Goal: Task Accomplishment & Management: Manage account settings

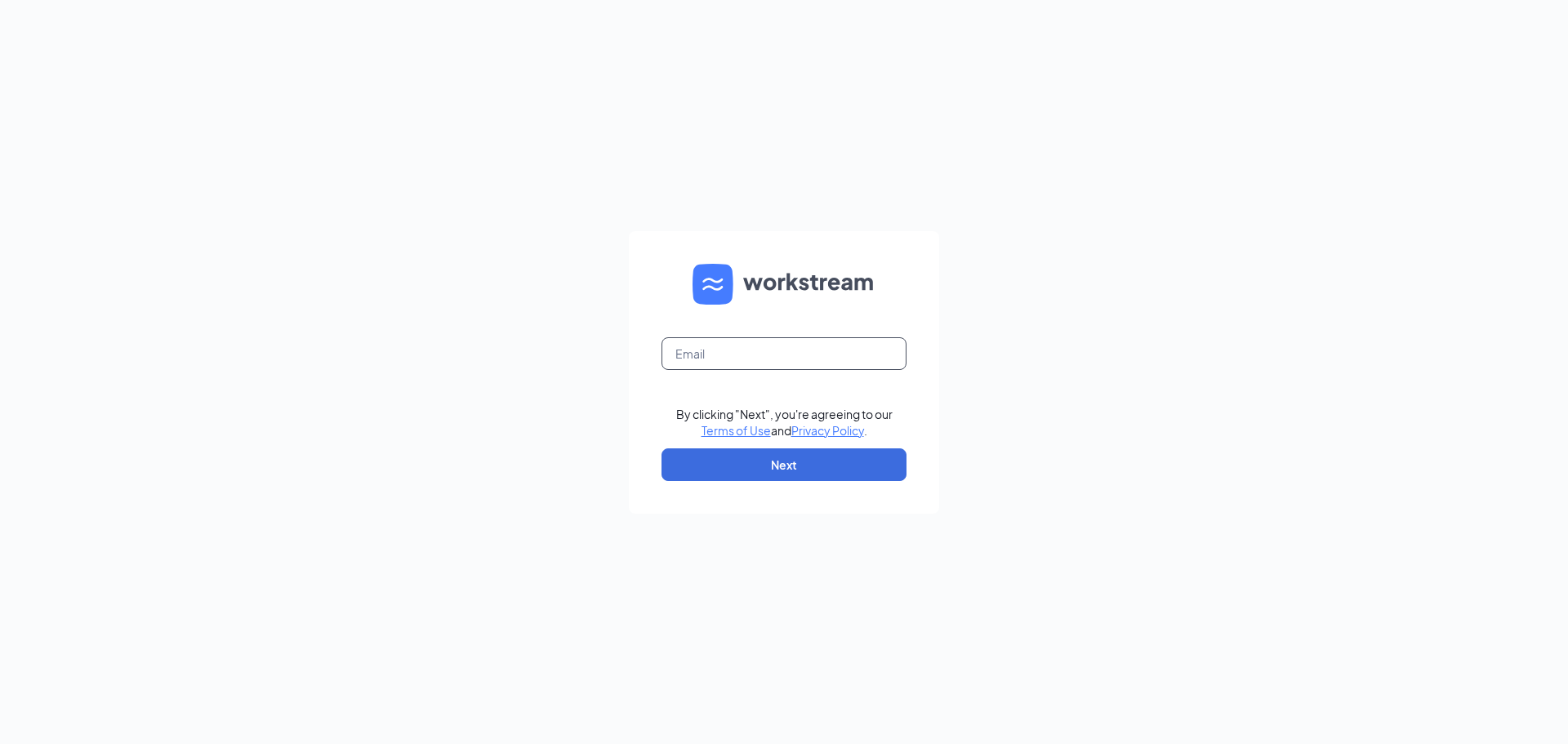
click at [722, 358] on input "text" at bounding box center [783, 354] width 245 height 32
click at [830, 362] on input "text" at bounding box center [783, 354] width 245 height 32
type input "sycamoreculvers@frontier.com"
click at [777, 458] on button "Next" at bounding box center [783, 465] width 245 height 32
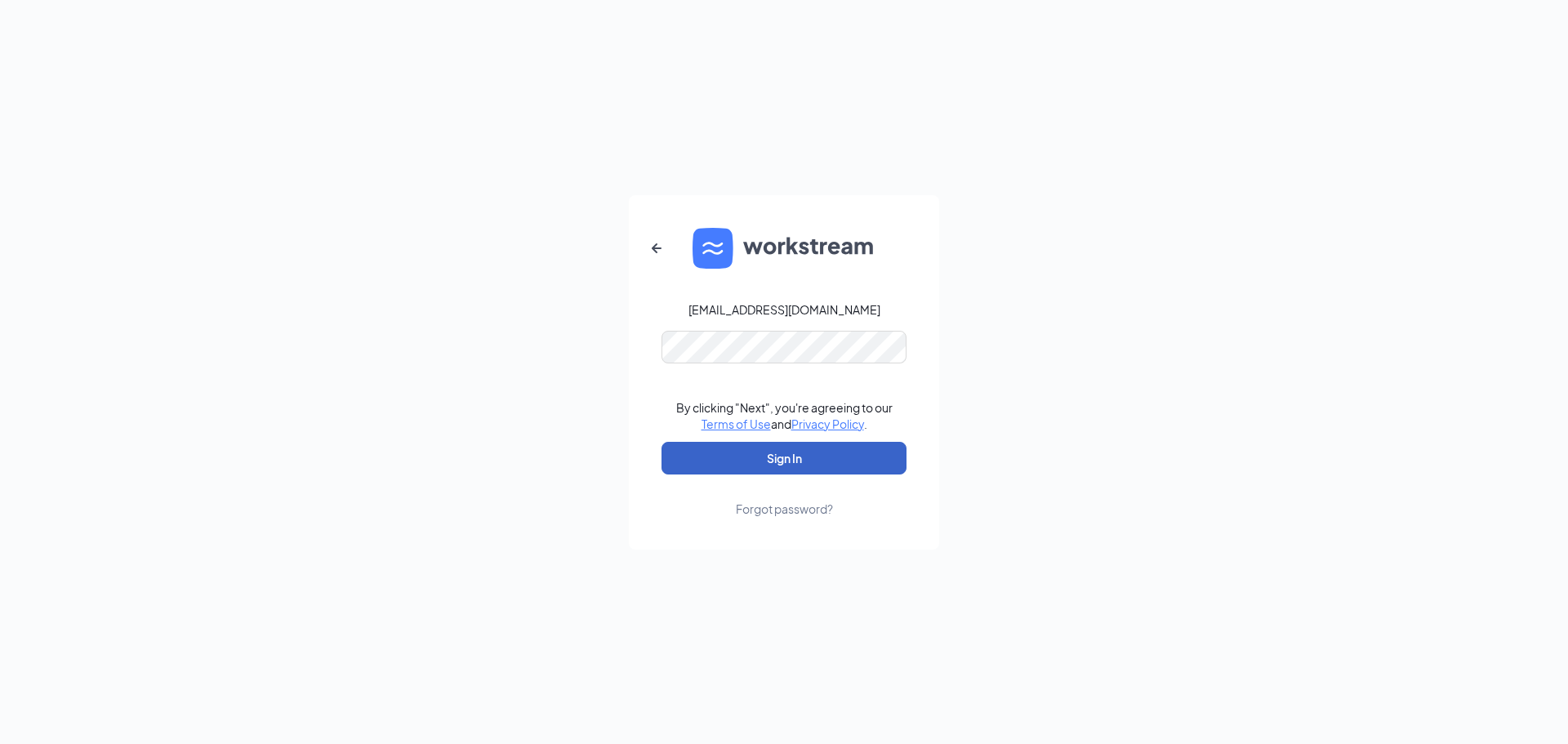
click at [744, 455] on button "Sign In" at bounding box center [783, 458] width 245 height 32
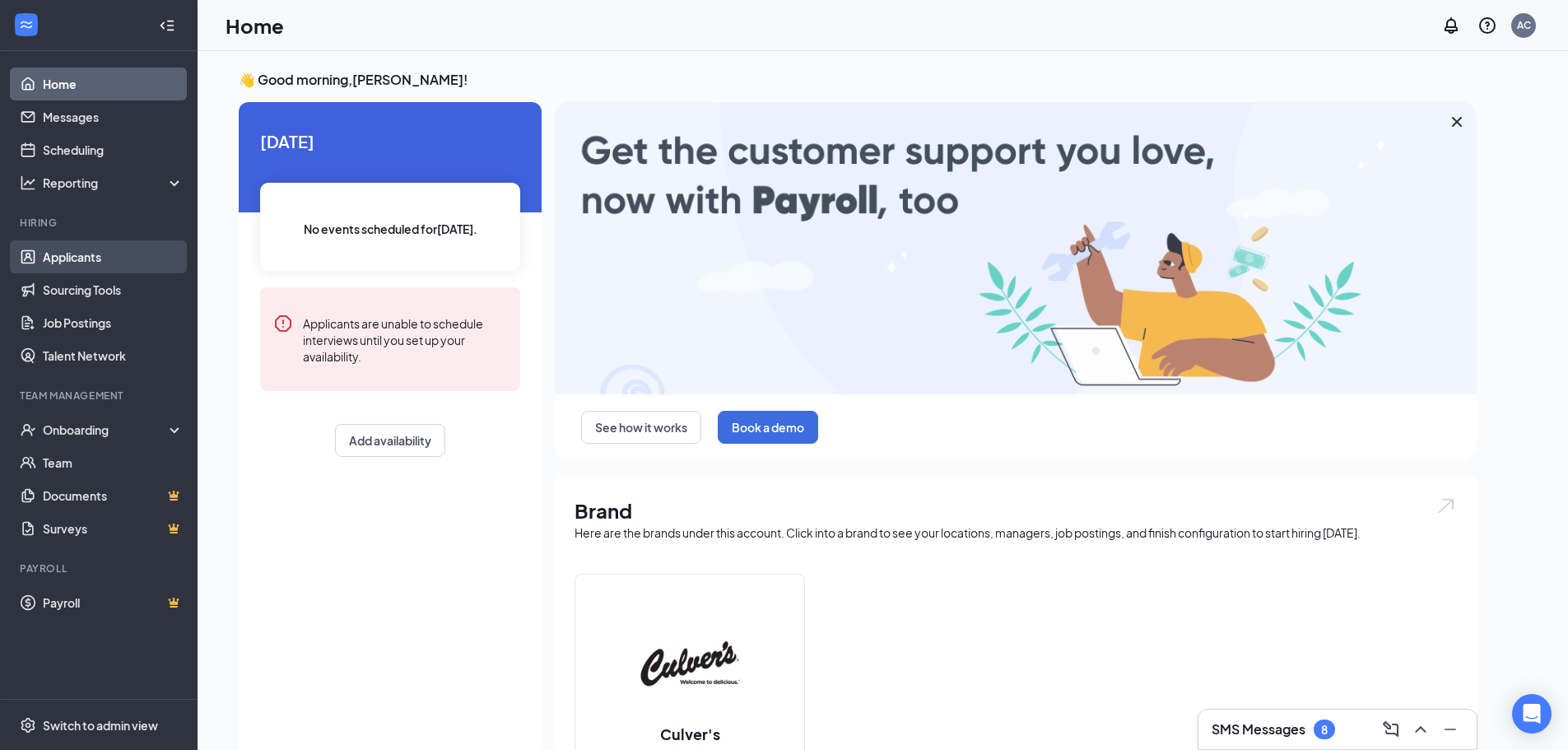
click at [117, 262] on link "Applicants" at bounding box center [113, 257] width 140 height 33
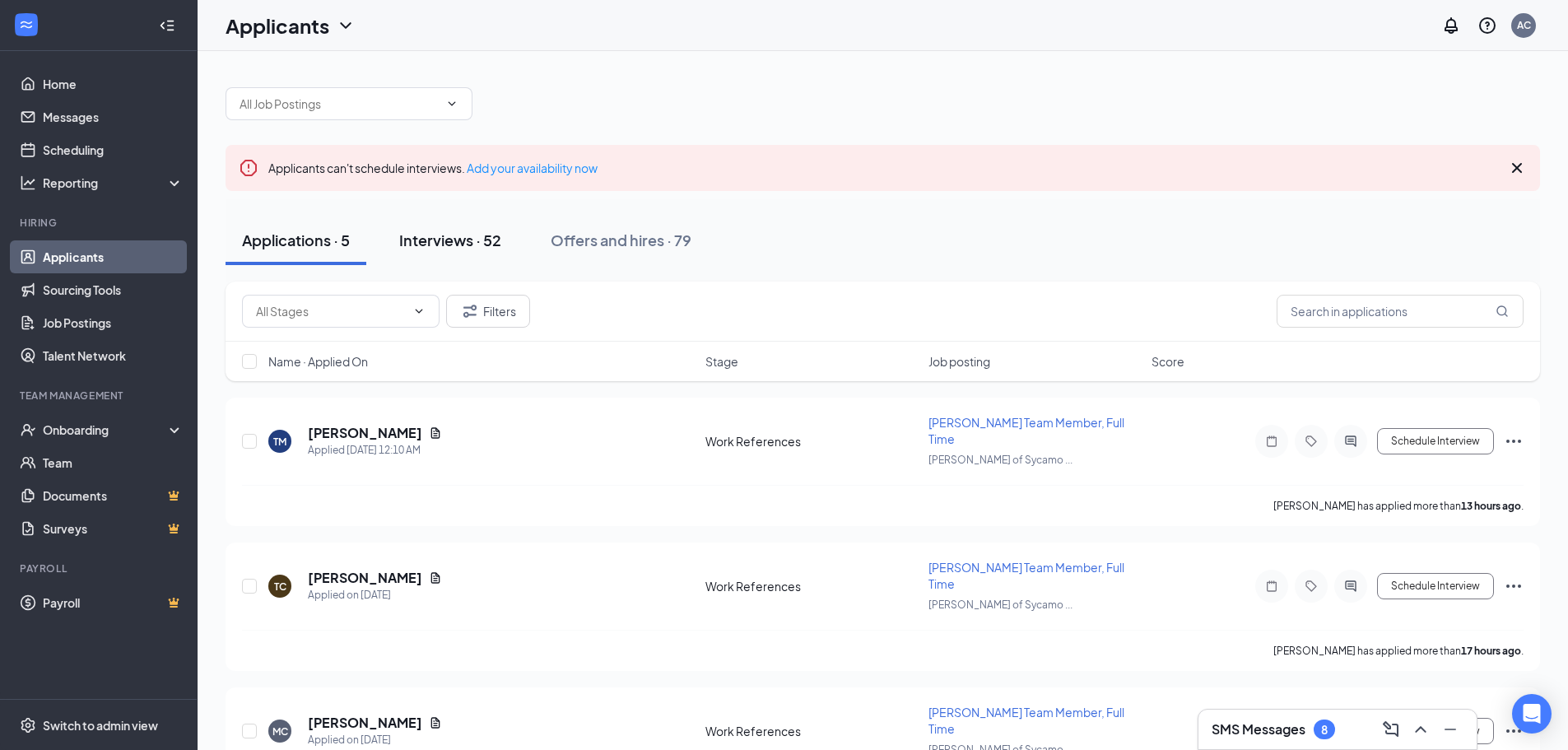
click at [495, 249] on button "Interviews · 52" at bounding box center [450, 239] width 135 height 49
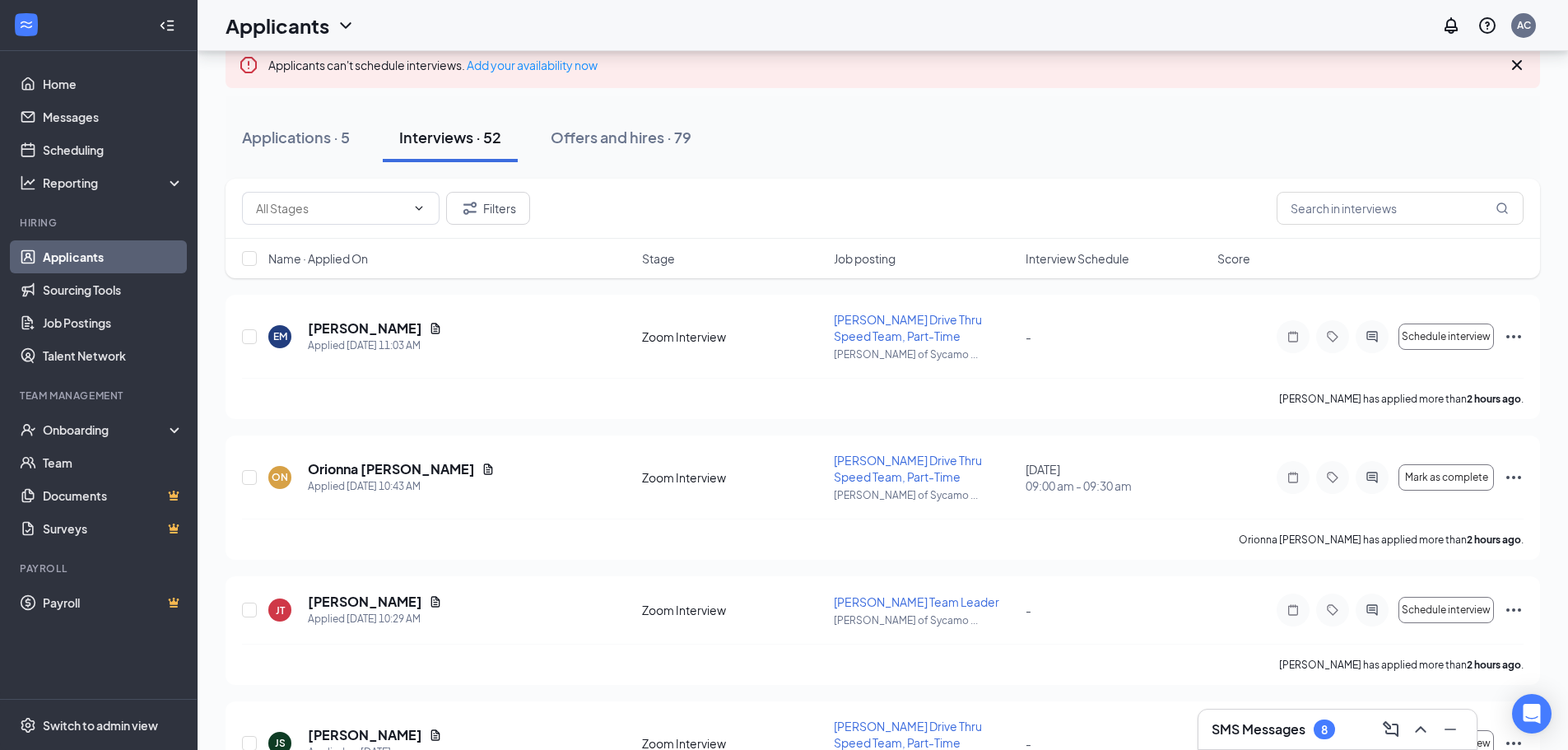
scroll to position [83, 0]
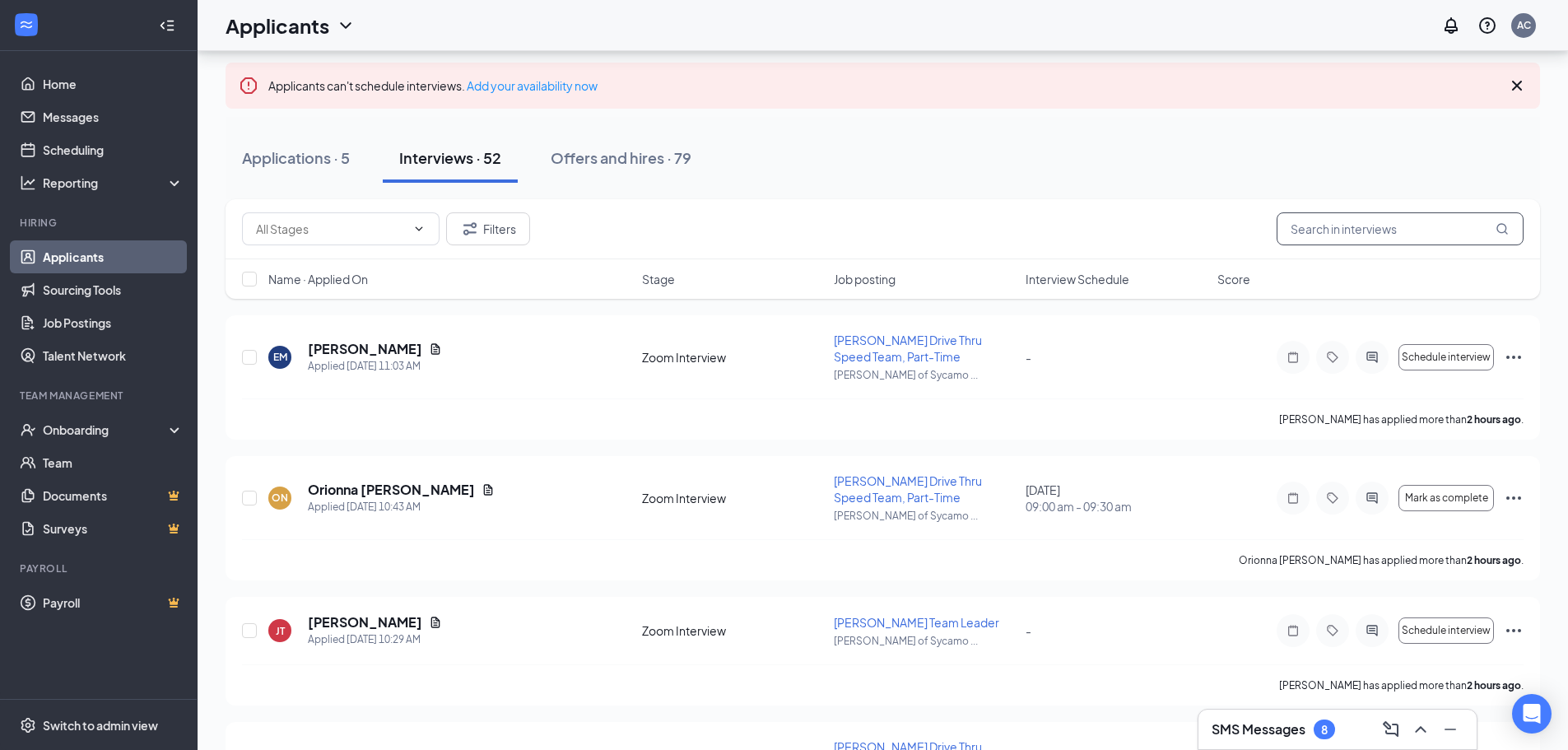
click at [1341, 220] on input "text" at bounding box center [1400, 229] width 247 height 33
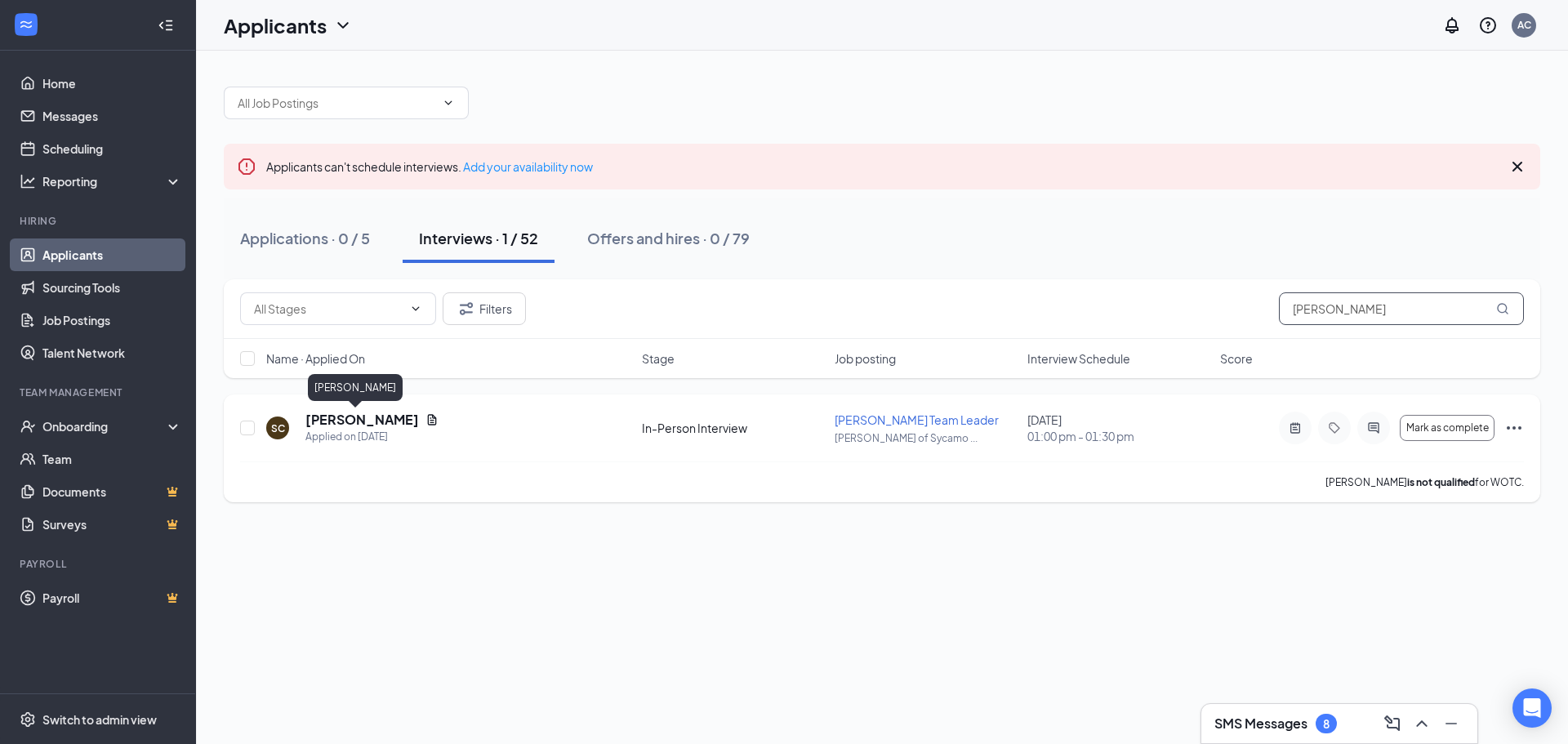
type input "[PERSON_NAME]"
click at [357, 424] on h5 "[PERSON_NAME]" at bounding box center [361, 420] width 113 height 18
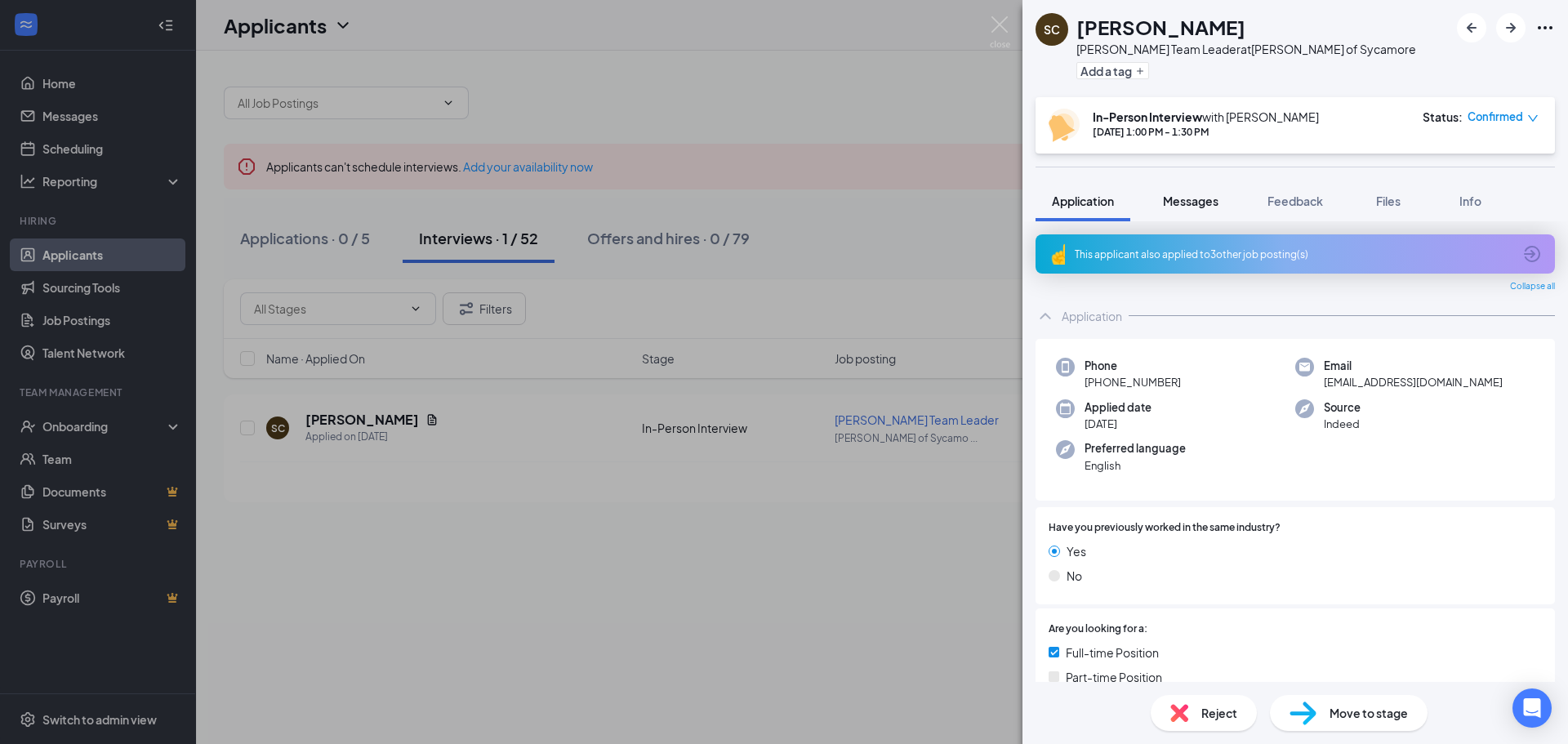
click at [1193, 204] on span "Messages" at bounding box center [1190, 200] width 55 height 14
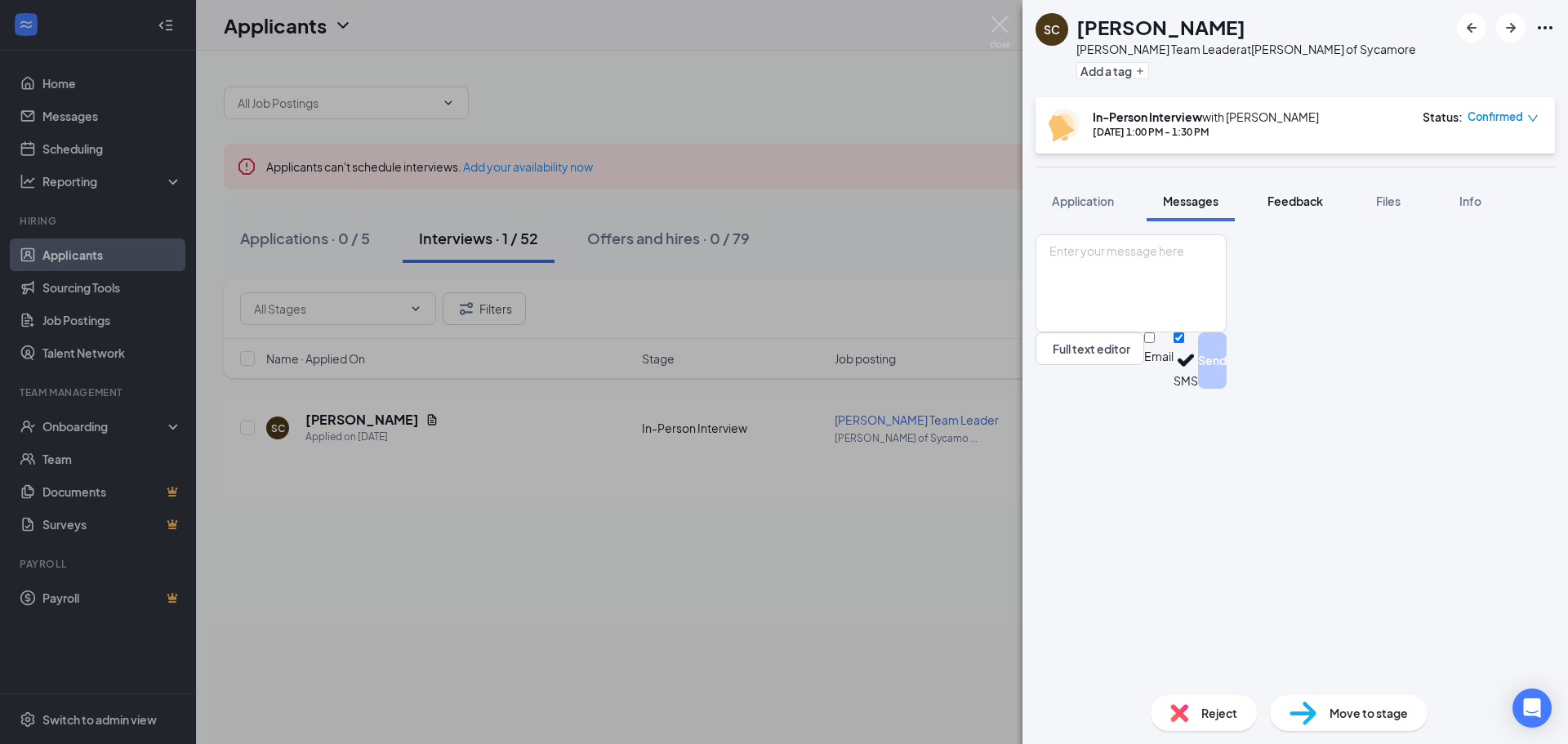
scroll to position [229, 0]
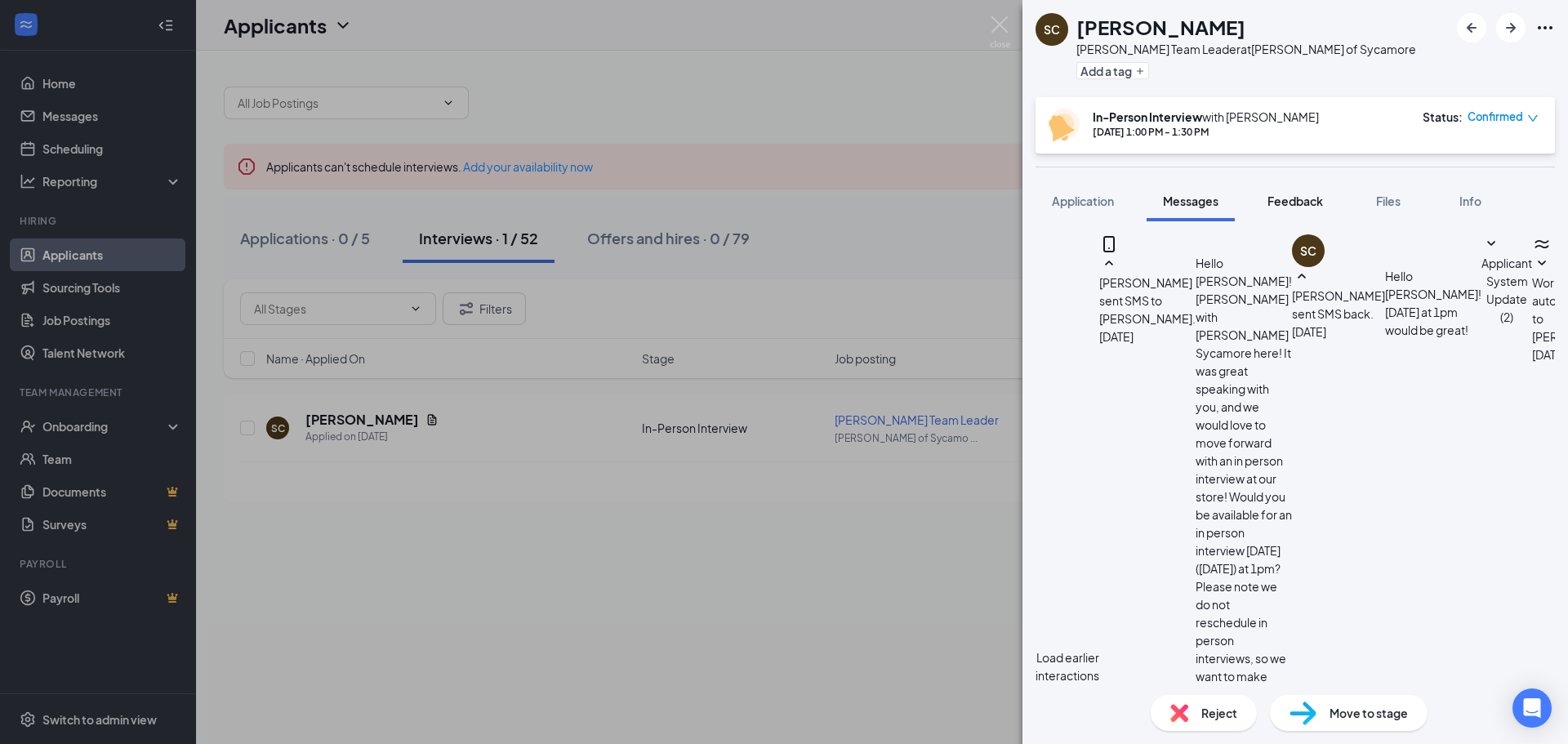
click at [1309, 215] on button "Feedback" at bounding box center [1295, 200] width 88 height 41
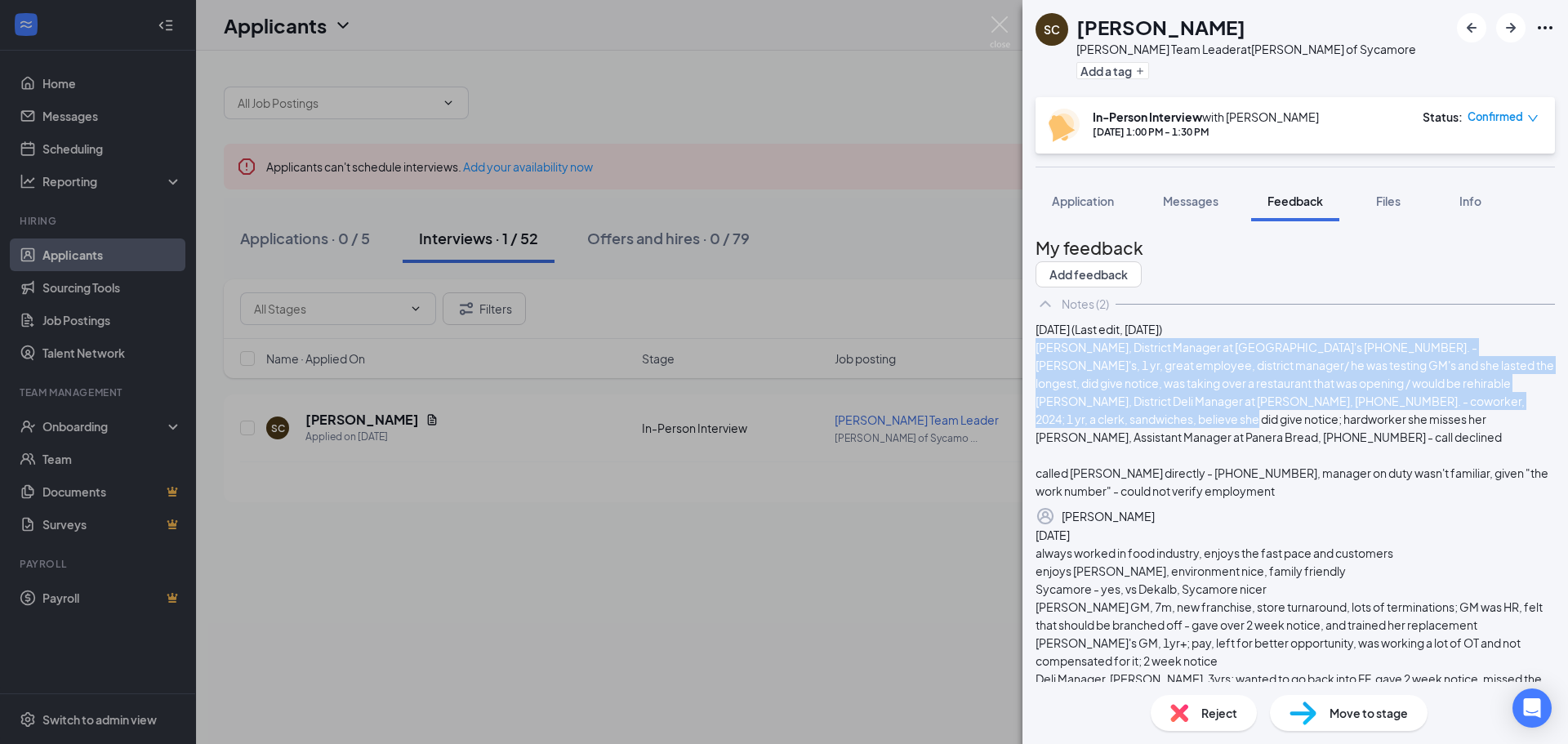
drag, startPoint x: 1073, startPoint y: 399, endPoint x: 1474, endPoint y: 474, distance: 408.0
click at [1474, 474] on div "[PERSON_NAME], District Manager at [GEOGRAPHIC_DATA]'s [PHONE_NUMBER]. - [PERSO…" at bounding box center [1295, 419] width 520 height 162
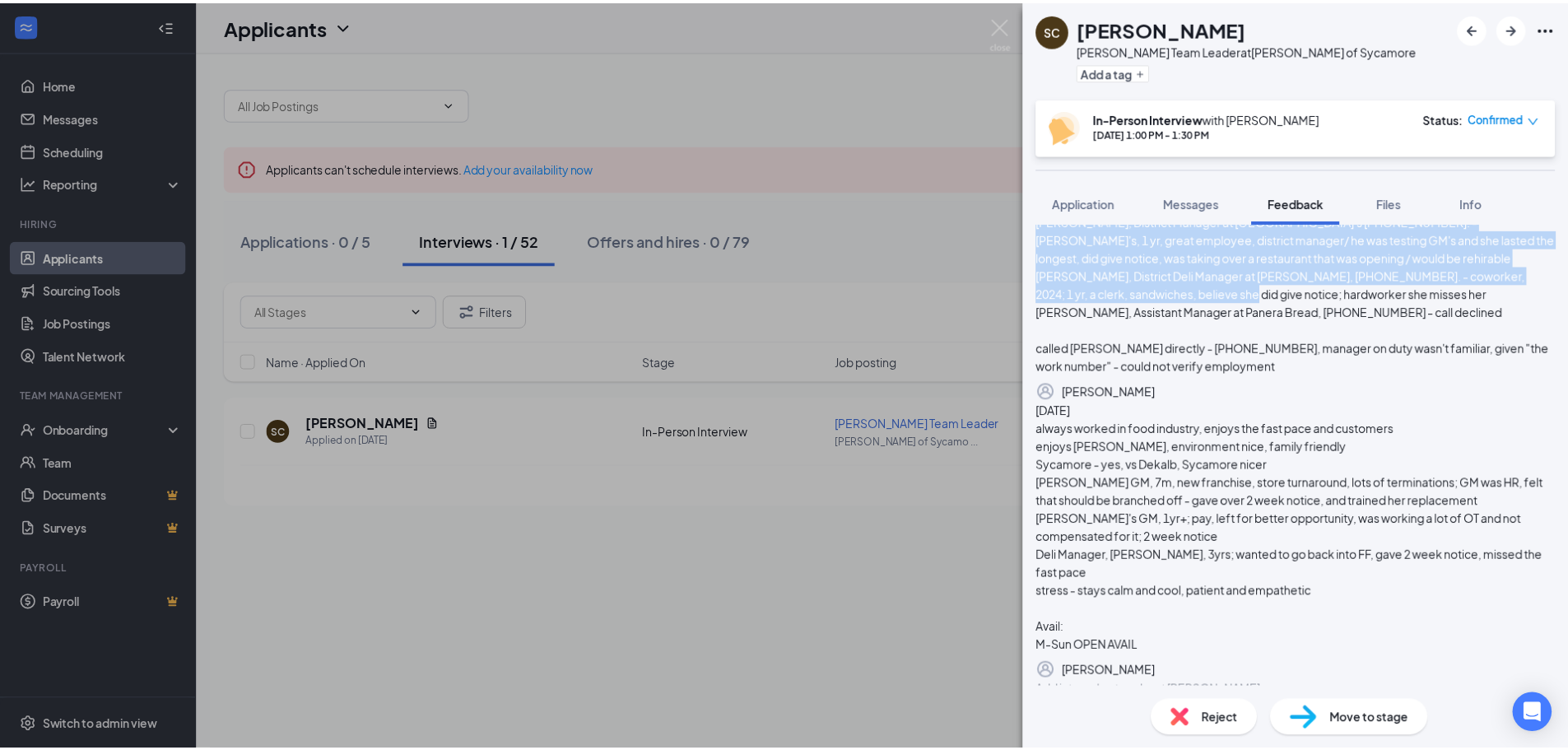
scroll to position [95, 0]
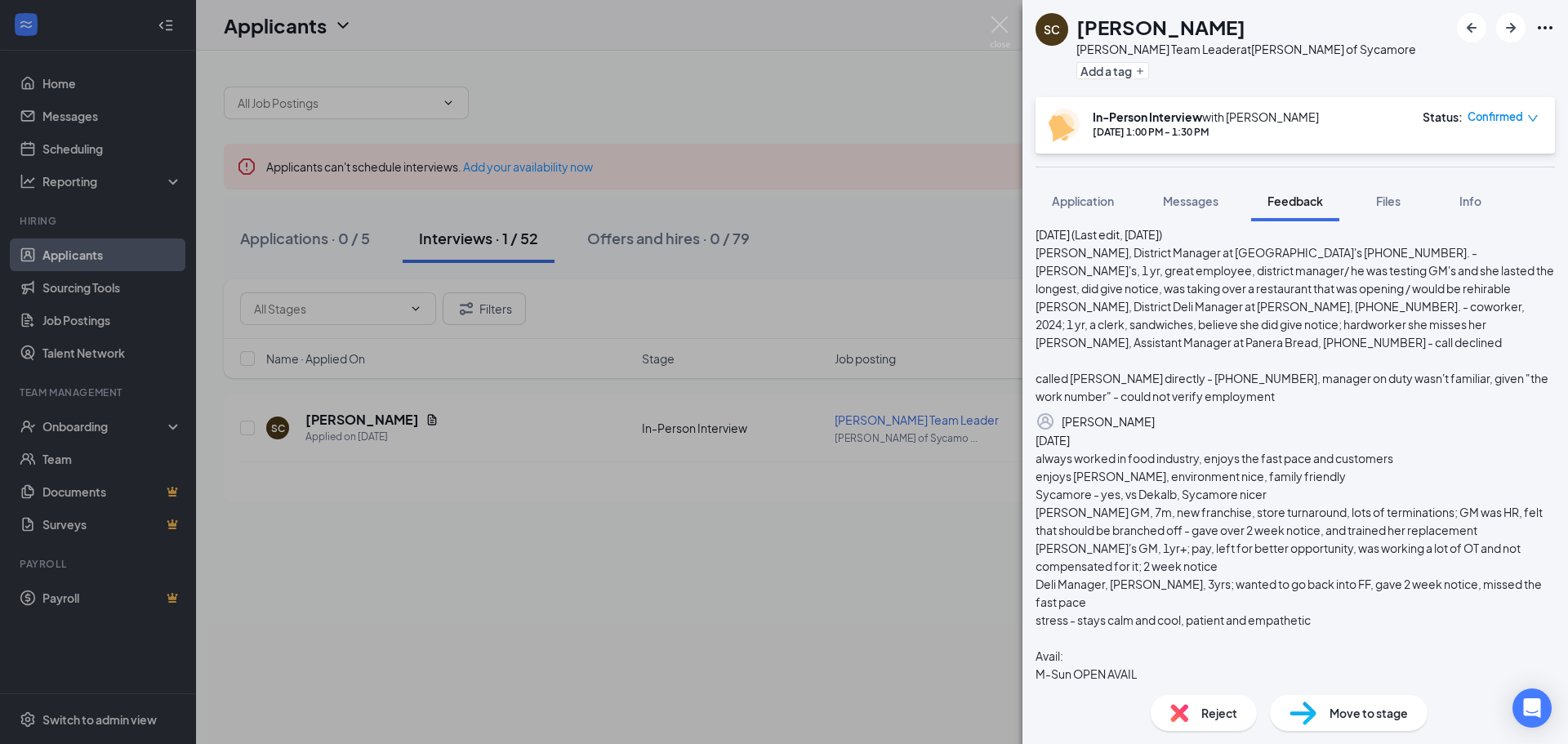
click at [1270, 243] on div "[DATE] (Last edit, [DATE])" at bounding box center [1295, 234] width 520 height 18
click at [1279, 243] on div "[DATE] (Last edit, [DATE])" at bounding box center [1295, 234] width 520 height 18
click at [1232, 405] on div "[PERSON_NAME], District Manager at [GEOGRAPHIC_DATA]'s [PHONE_NUMBER]. - [PERSO…" at bounding box center [1295, 324] width 520 height 162
click at [1296, 338] on div "[PERSON_NAME], District Manager at [GEOGRAPHIC_DATA]'s [PHONE_NUMBER]. - [PERSO…" at bounding box center [1295, 324] width 520 height 162
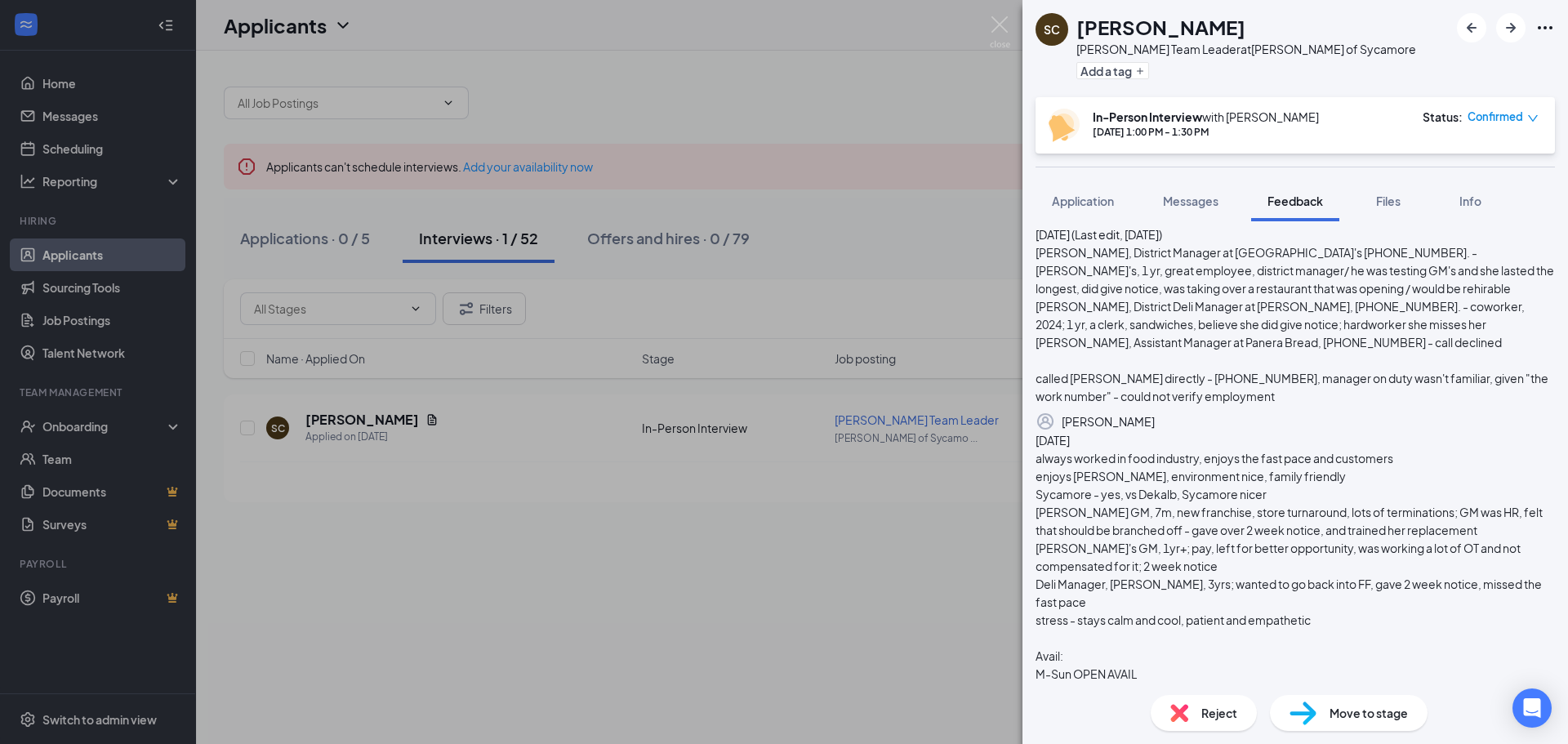
click at [712, 72] on div "SC [PERSON_NAME] [PERSON_NAME] Team Leader at [PERSON_NAME] of Sycamore Add a t…" at bounding box center [784, 372] width 1568 height 744
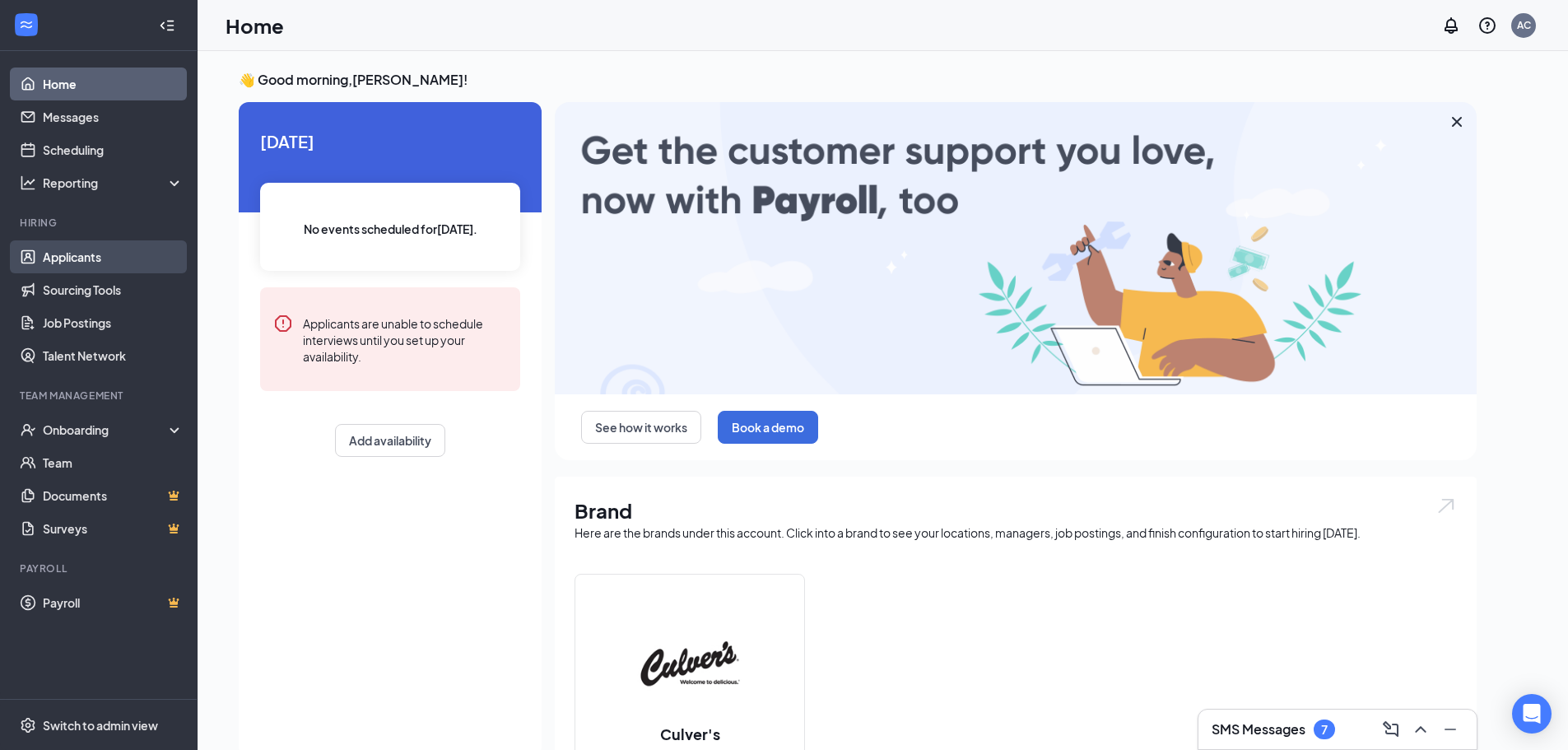
click at [100, 268] on link "Applicants" at bounding box center [113, 257] width 140 height 33
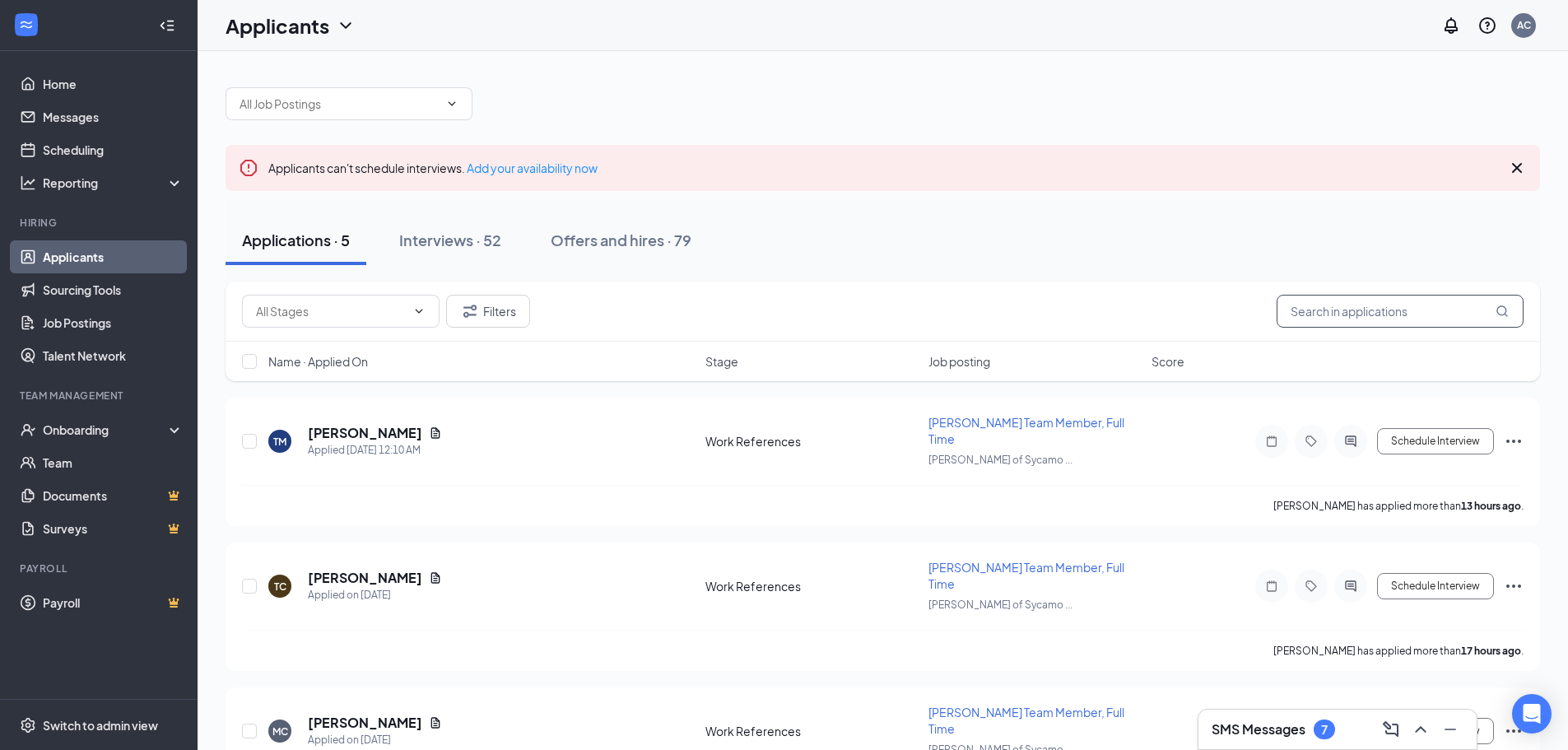
click at [1362, 324] on input "text" at bounding box center [1400, 312] width 247 height 33
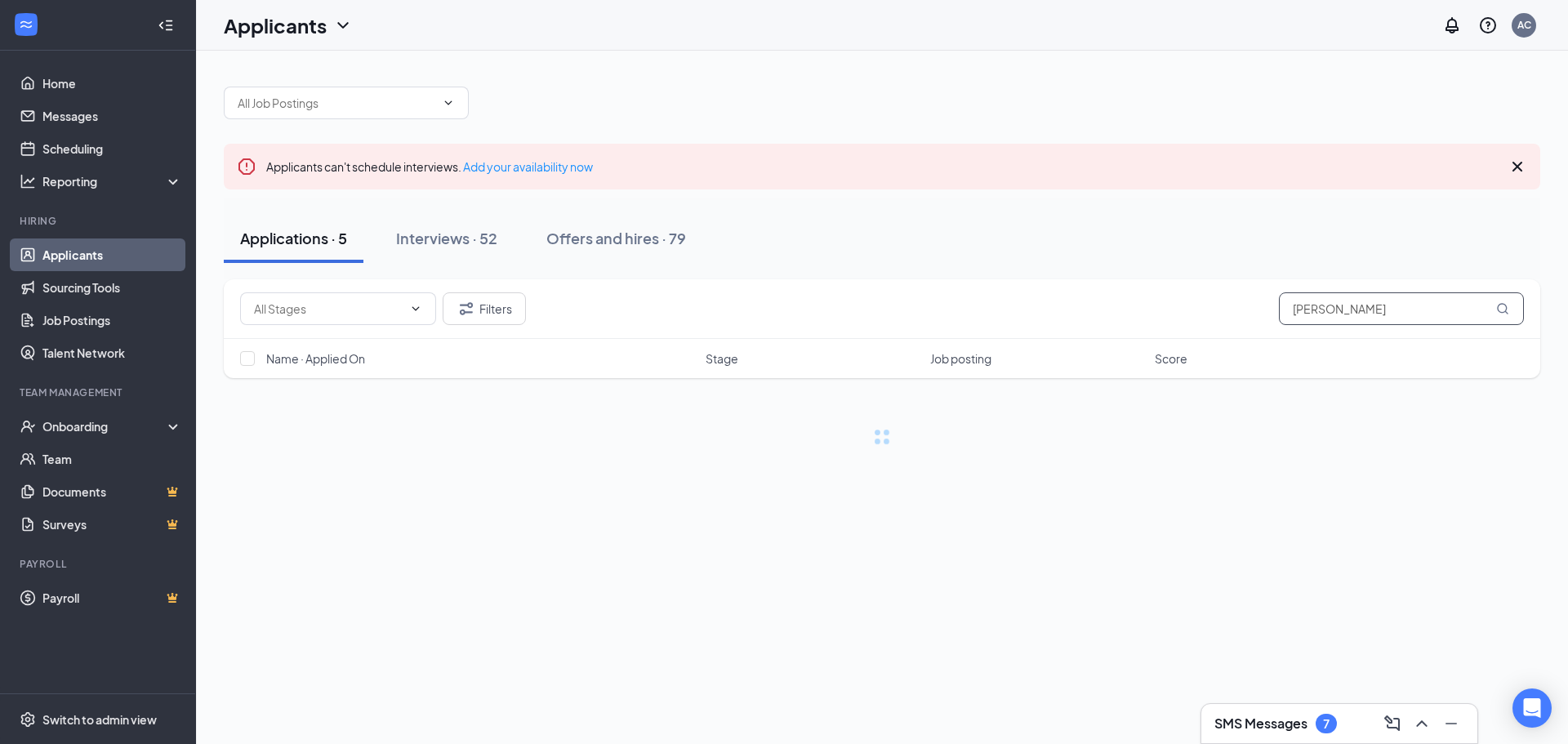
type input "[PERSON_NAME]"
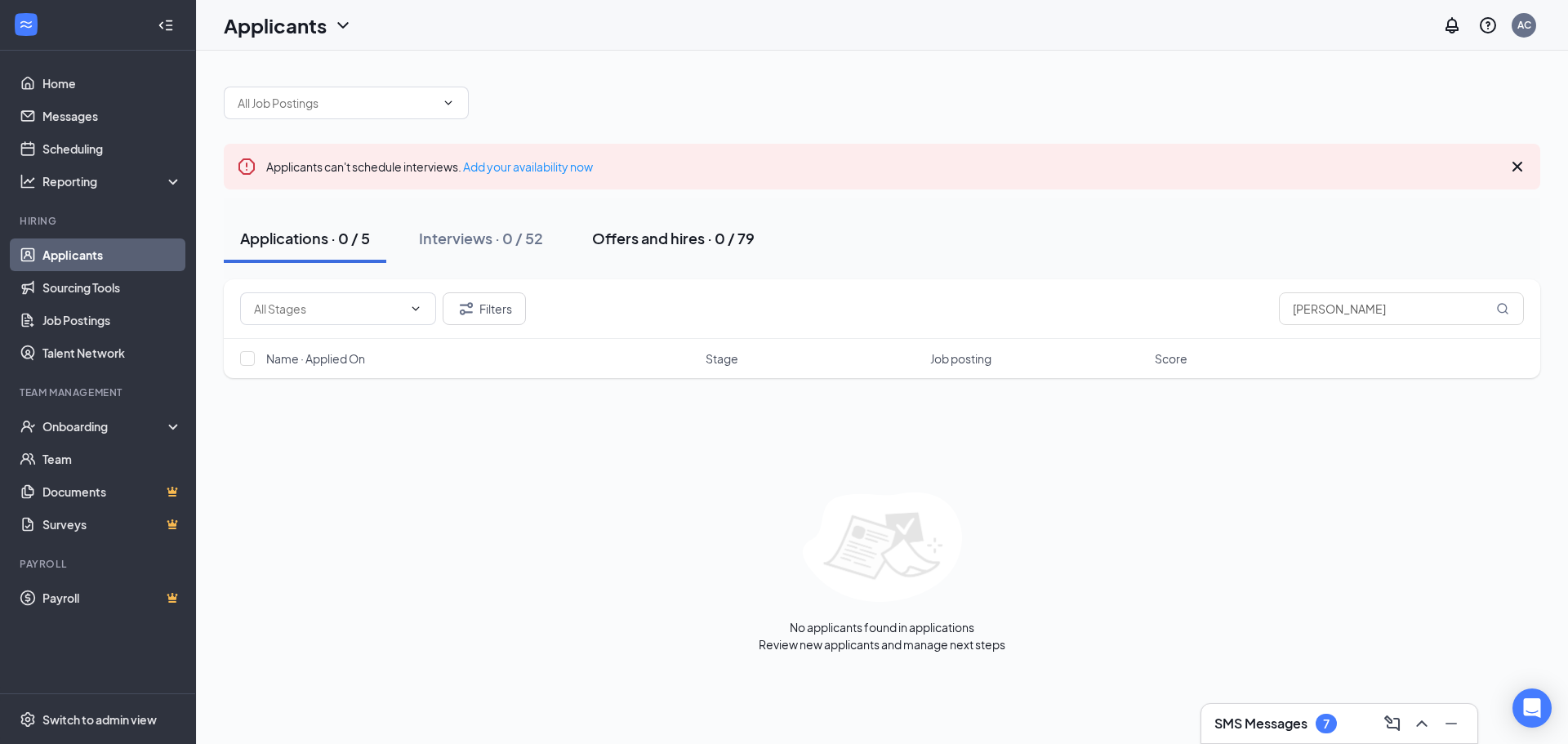
click at [668, 238] on div "Offers and hires · 0 / 79" at bounding box center [673, 238] width 162 height 20
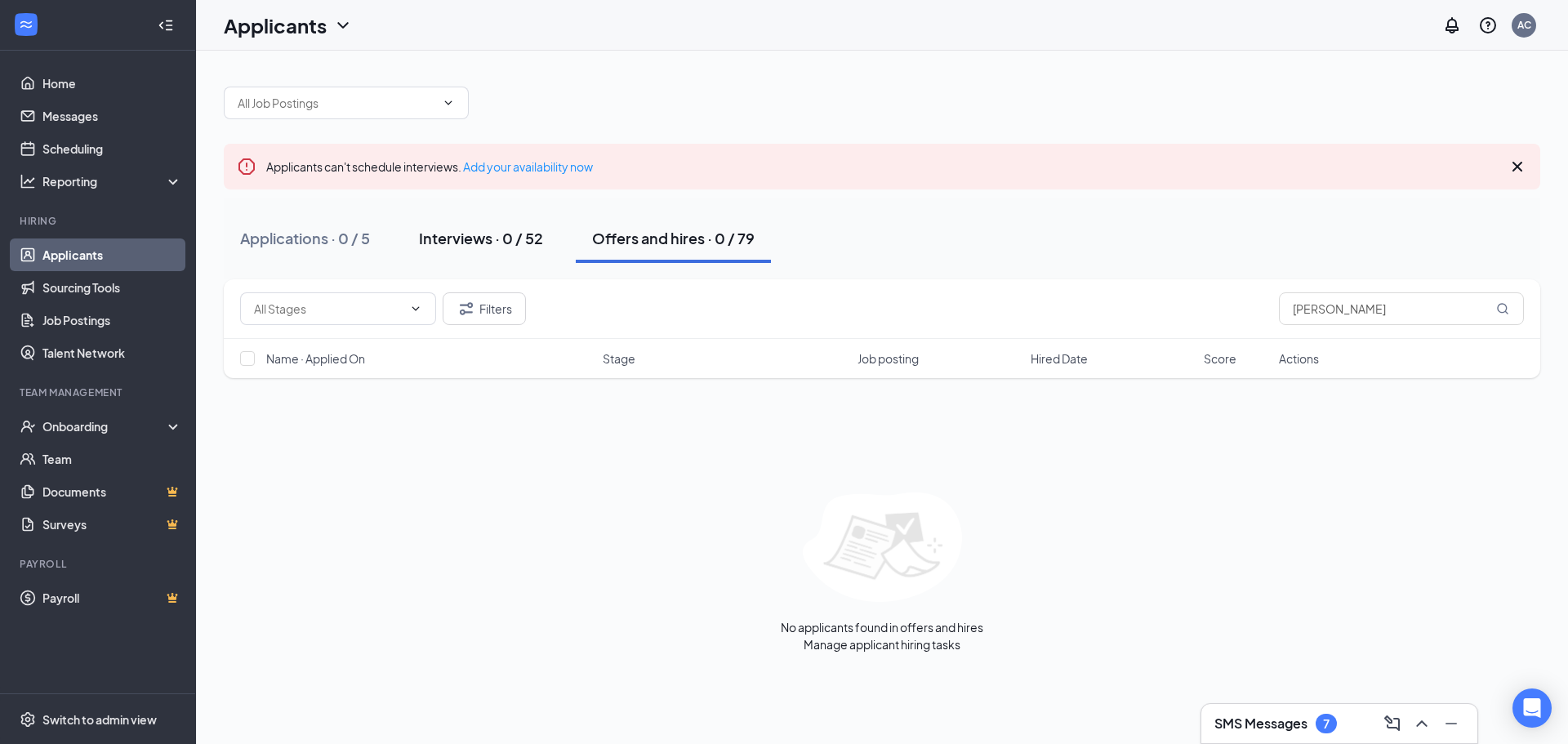
click at [444, 230] on div "Interviews · 0 / 52" at bounding box center [481, 238] width 124 height 20
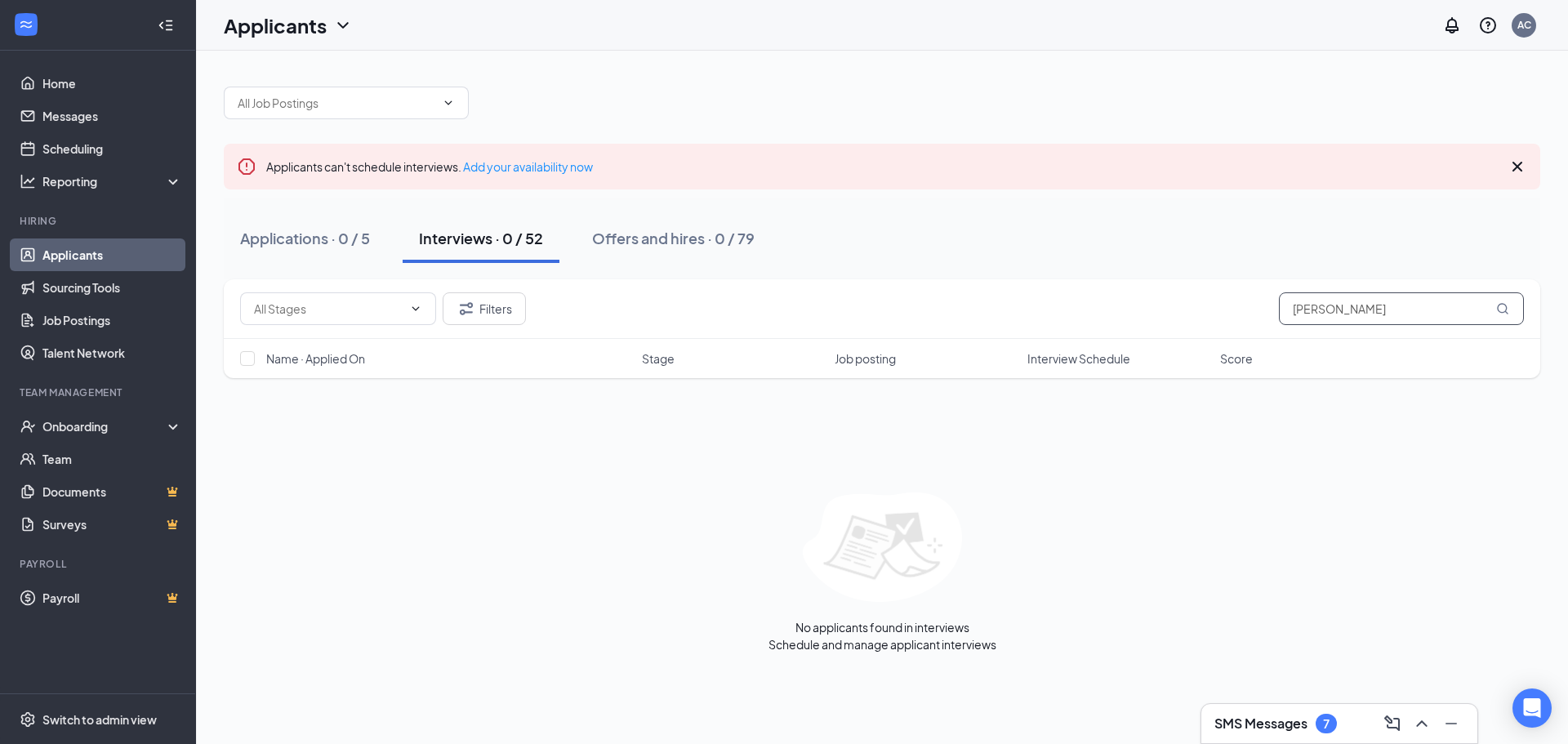
click at [1432, 320] on input "[PERSON_NAME]" at bounding box center [1401, 309] width 245 height 32
type input "[PERSON_NAME]"
click at [720, 222] on button "Offers and hires · 0 / 79" at bounding box center [673, 238] width 196 height 49
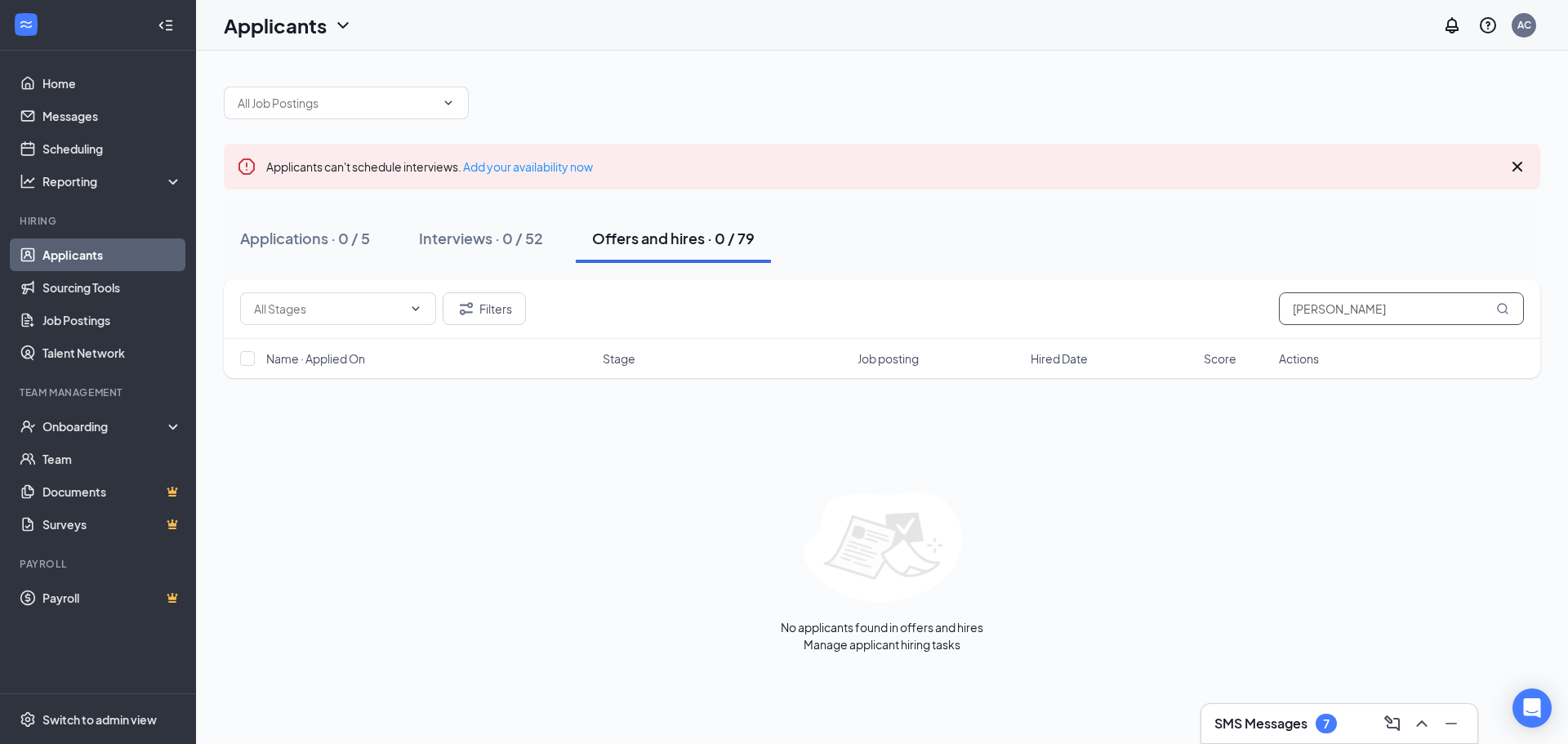
click at [1361, 323] on input "[PERSON_NAME]" at bounding box center [1401, 309] width 245 height 32
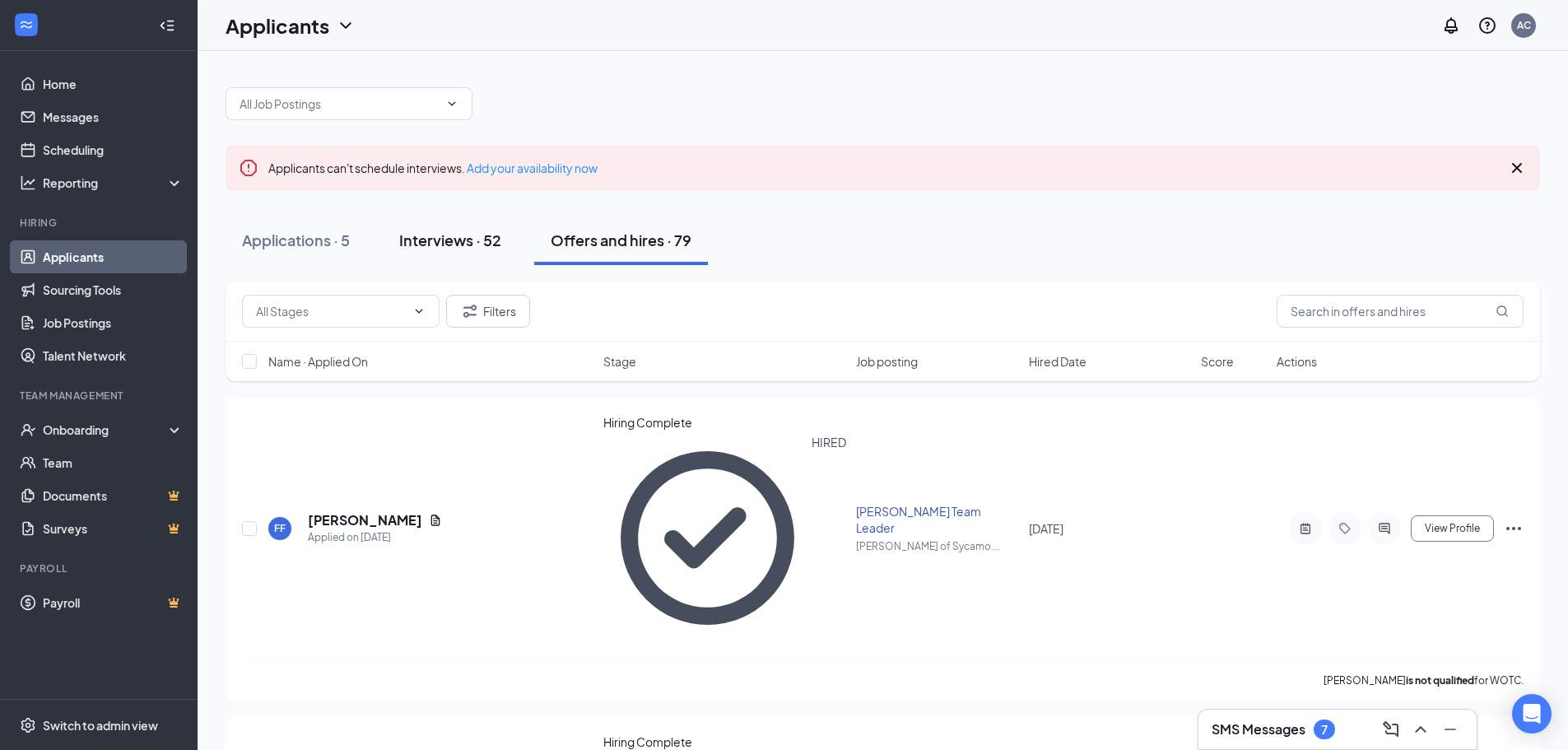
click at [472, 256] on button "Interviews · 52" at bounding box center [450, 239] width 135 height 49
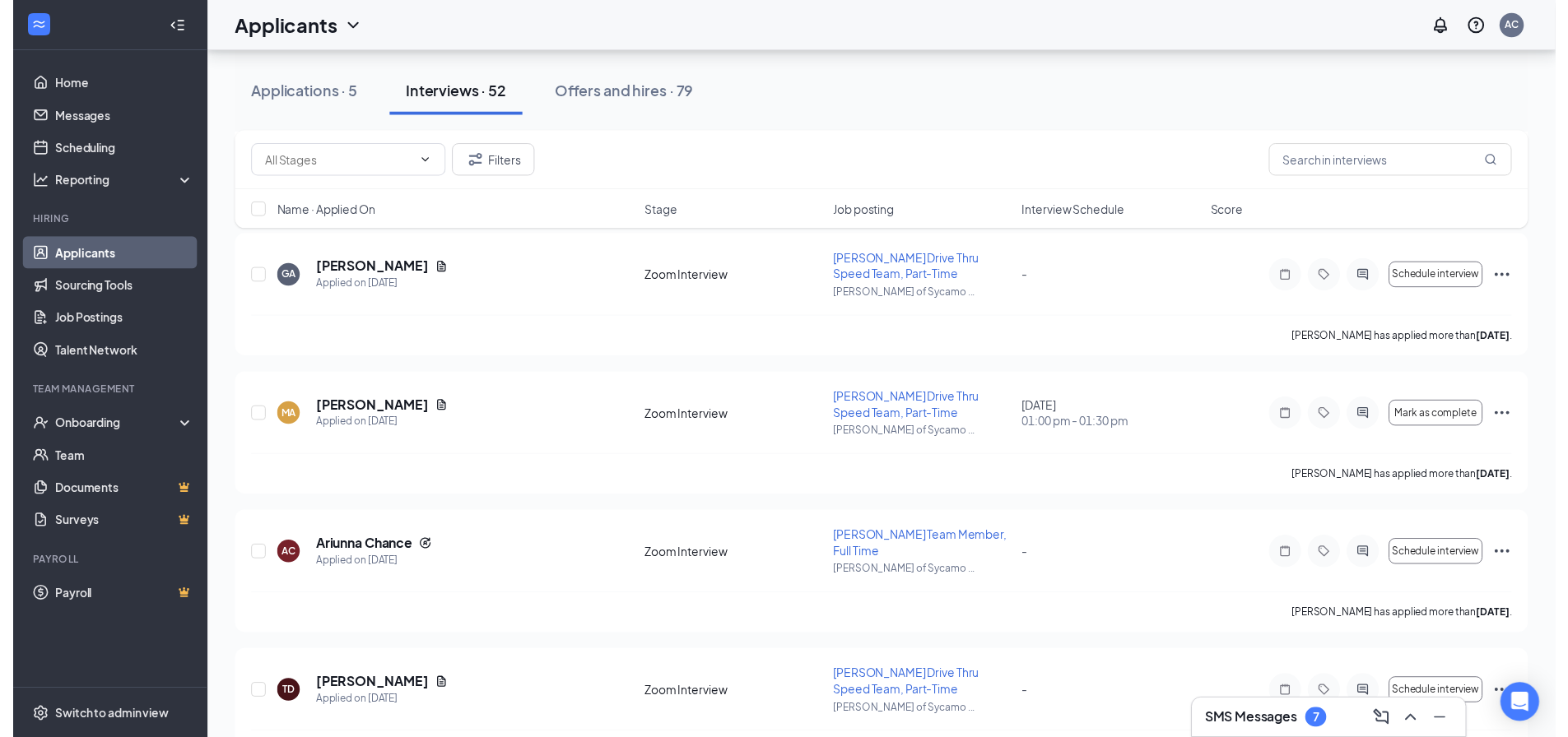
scroll to position [2222, 0]
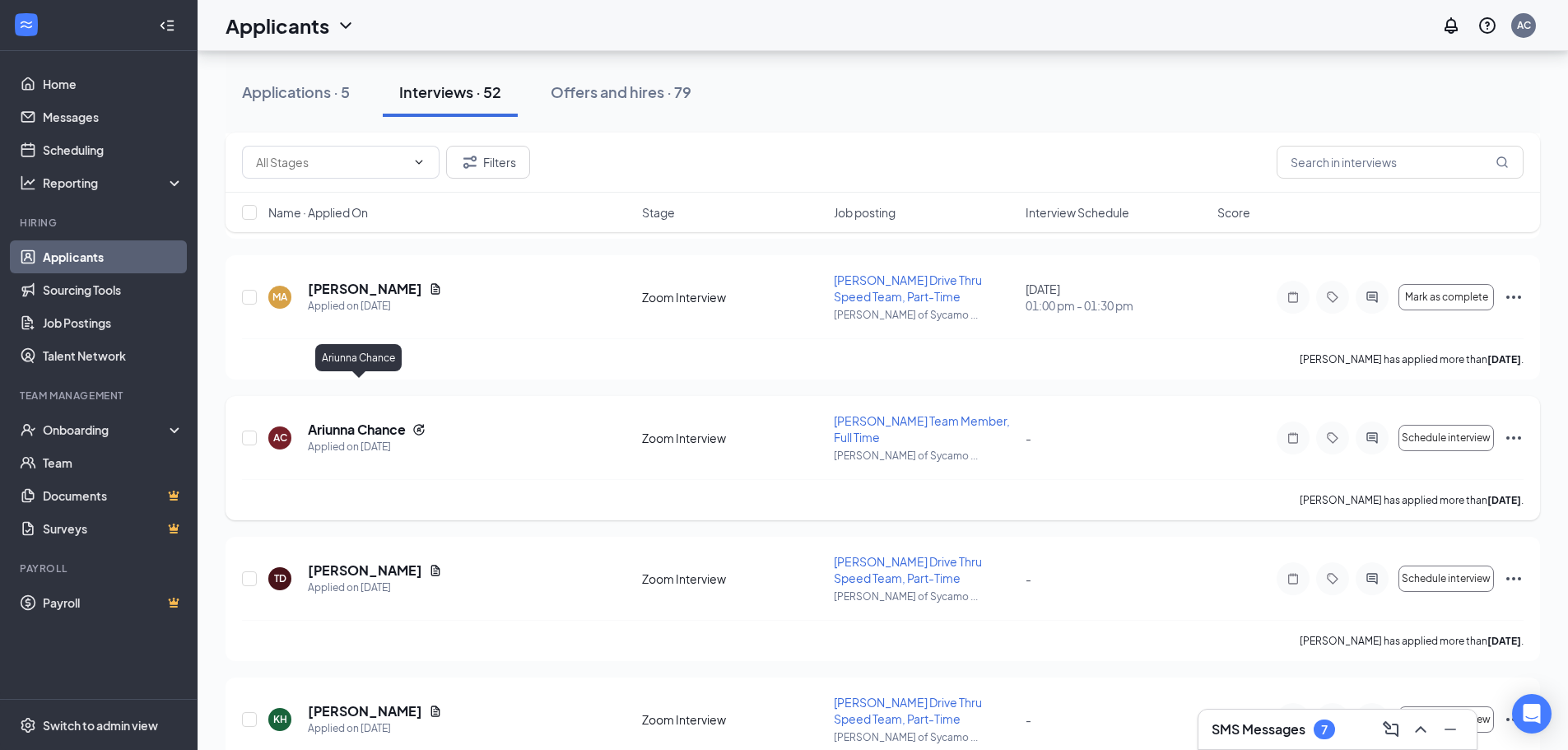
click at [364, 420] on h5 "Ariunna Chance" at bounding box center [357, 429] width 98 height 18
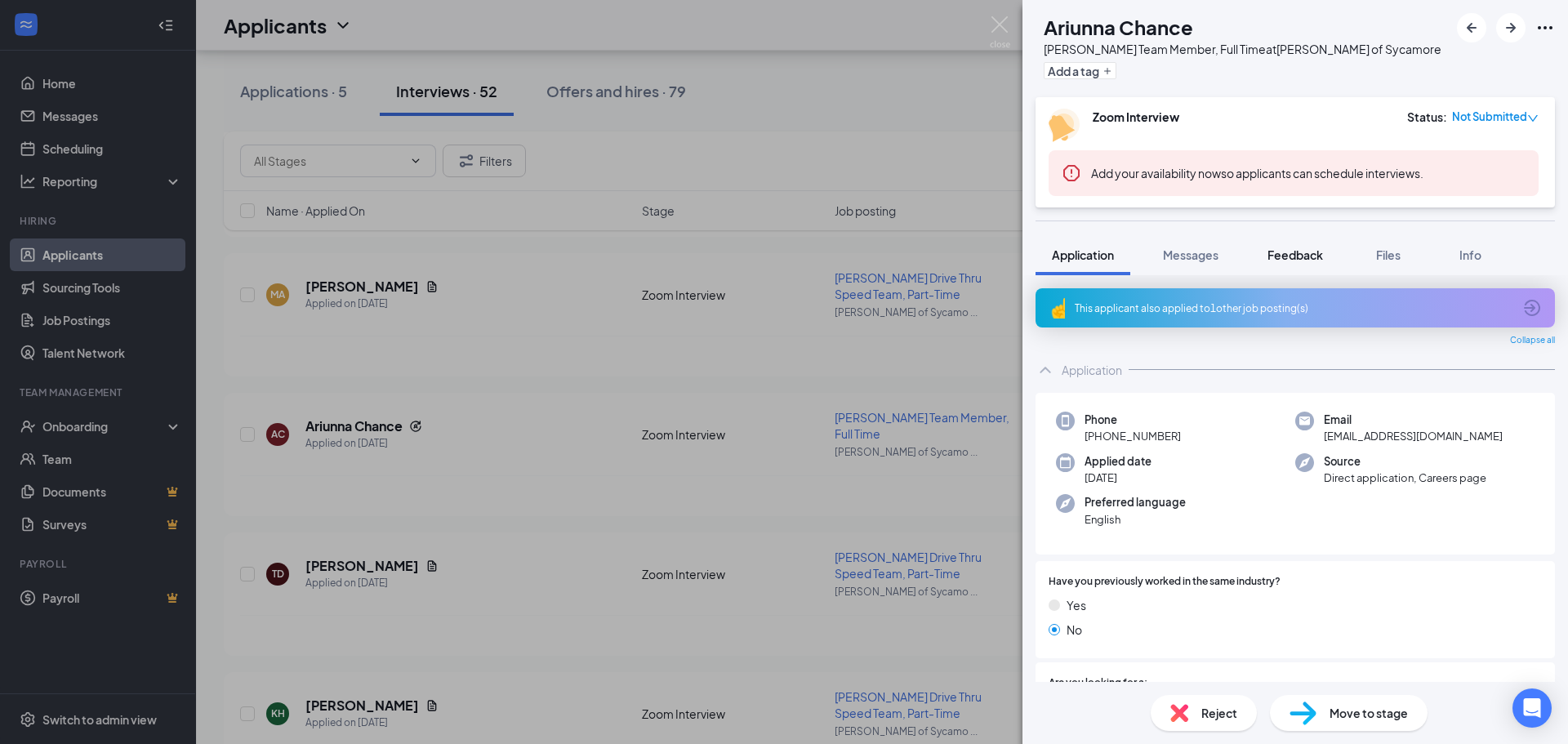
click at [1306, 258] on span "Feedback" at bounding box center [1295, 254] width 55 height 14
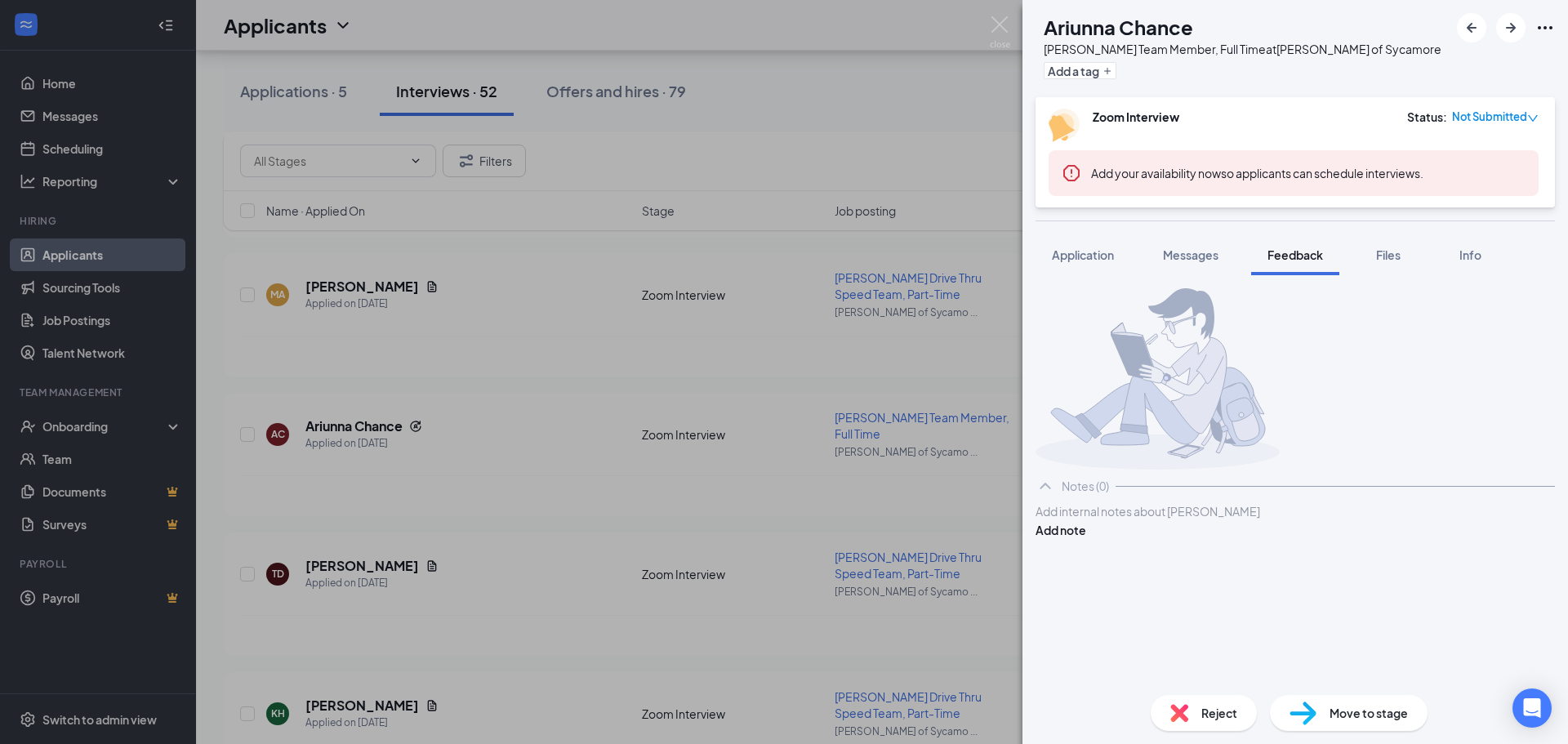
click at [797, 462] on div "AC [PERSON_NAME] Team Member, Full Time at [GEOGRAPHIC_DATA][PERSON_NAME] of Sy…" at bounding box center [784, 372] width 1568 height 744
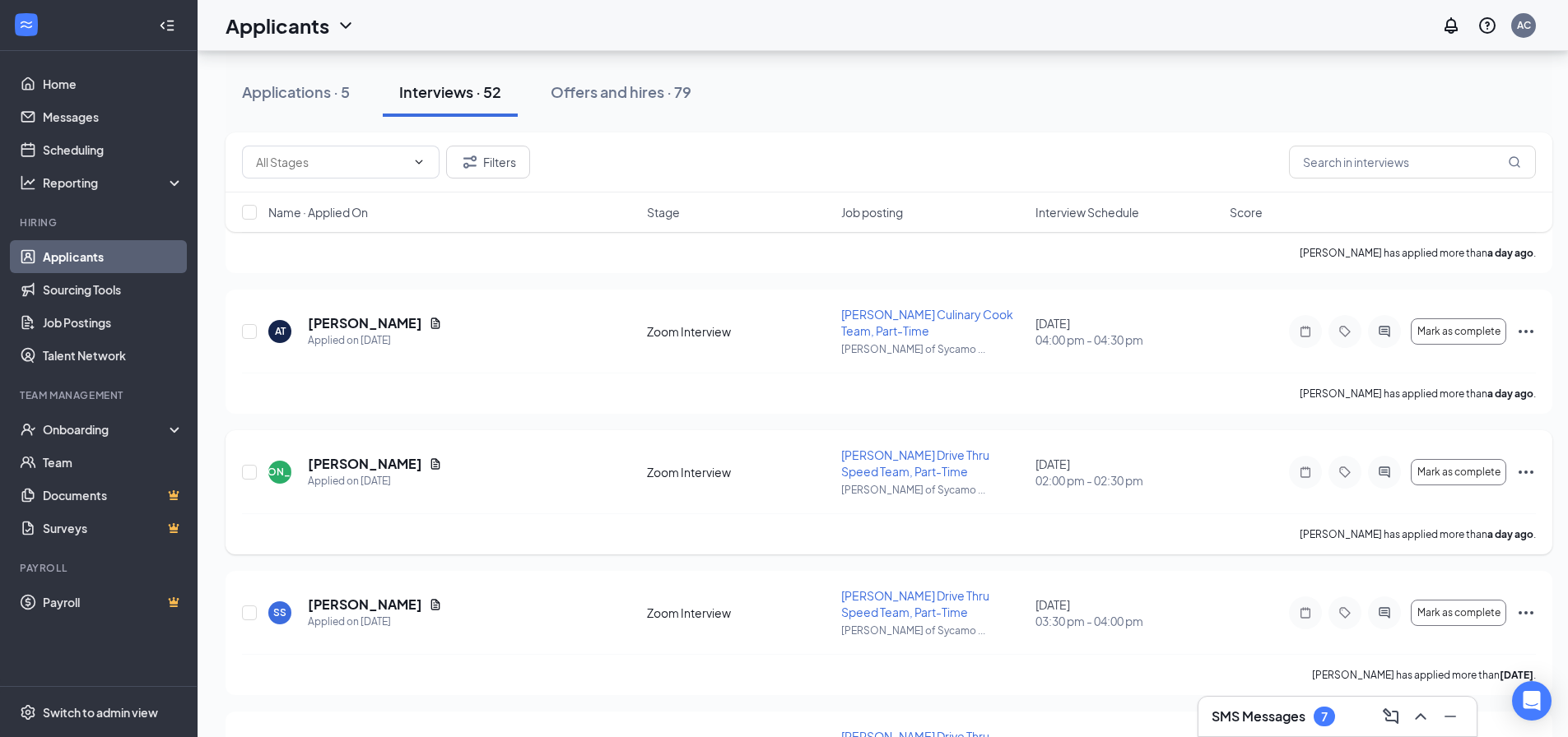
scroll to position [1398, 0]
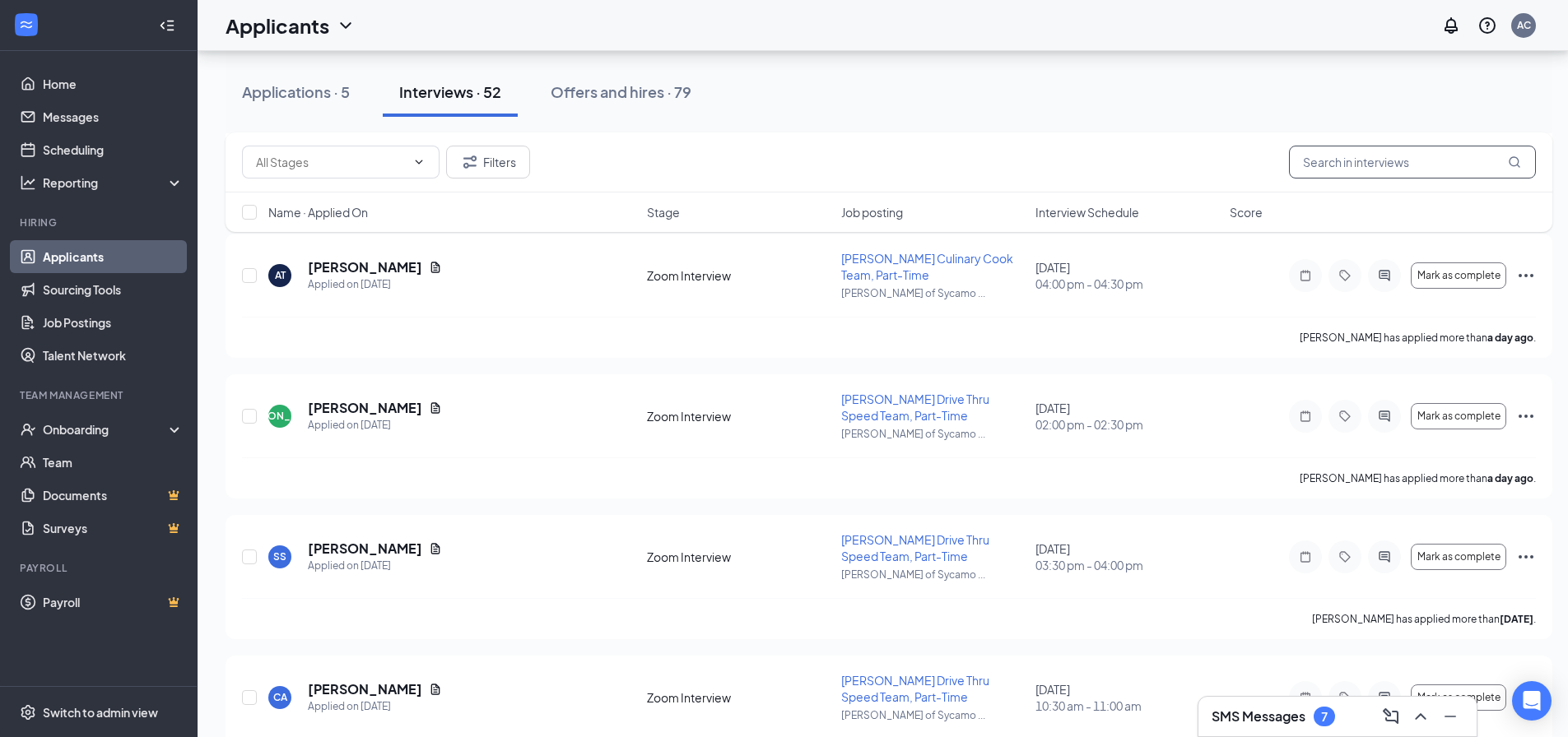
click at [1381, 173] on input "text" at bounding box center [1412, 162] width 247 height 33
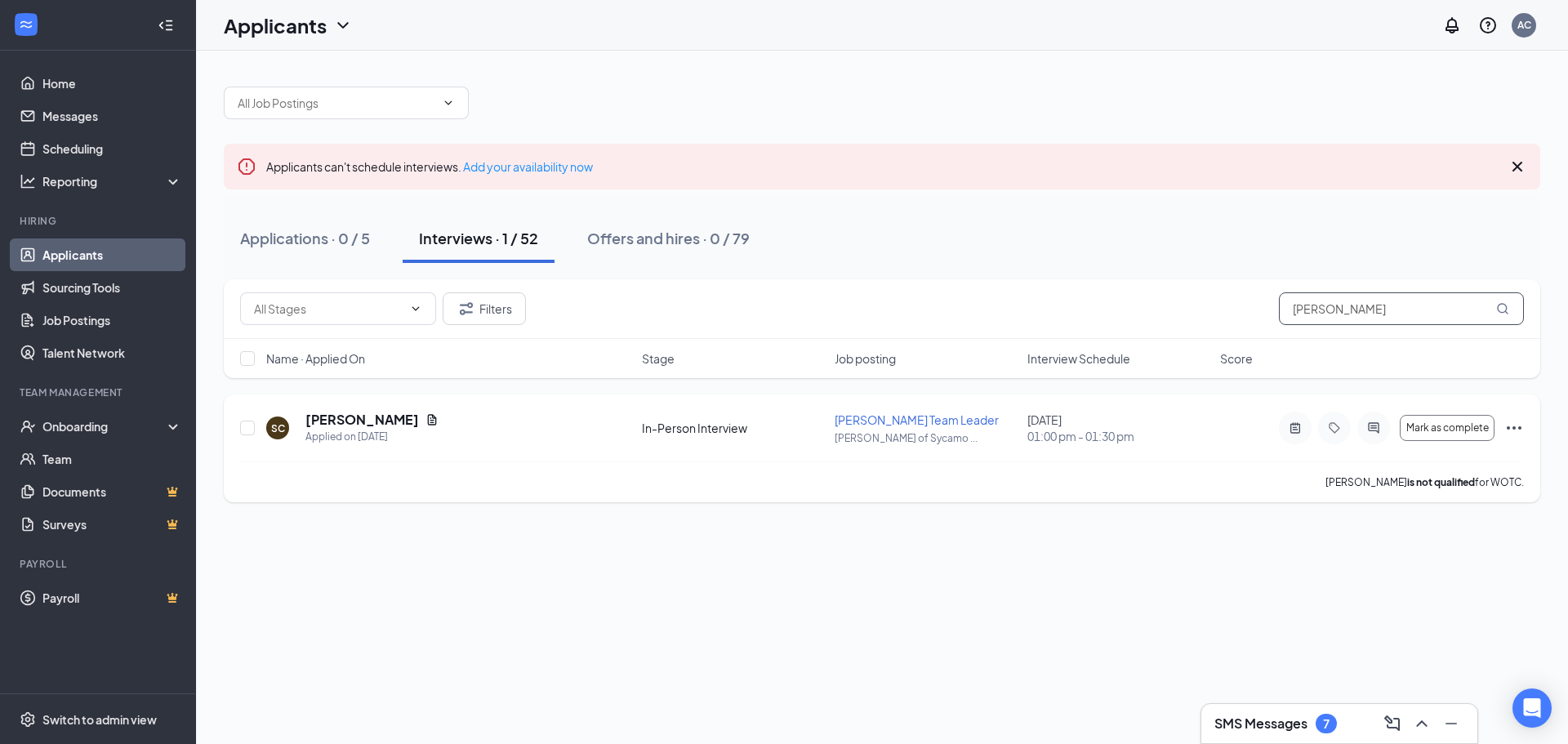
type input "[PERSON_NAME]"
click at [392, 430] on div "SC [PERSON_NAME] Applied on [DATE]" at bounding box center [449, 428] width 366 height 34
click at [1104, 451] on div "SC [PERSON_NAME] Applied on [DATE] In-Person Interview [PERSON_NAME] Team Leade…" at bounding box center [882, 436] width 1284 height 51
click at [1207, 438] on span "01:00 pm - 01:30 pm" at bounding box center [1119, 436] width 183 height 16
click at [425, 422] on icon "Document" at bounding box center [432, 420] width 13 height 13
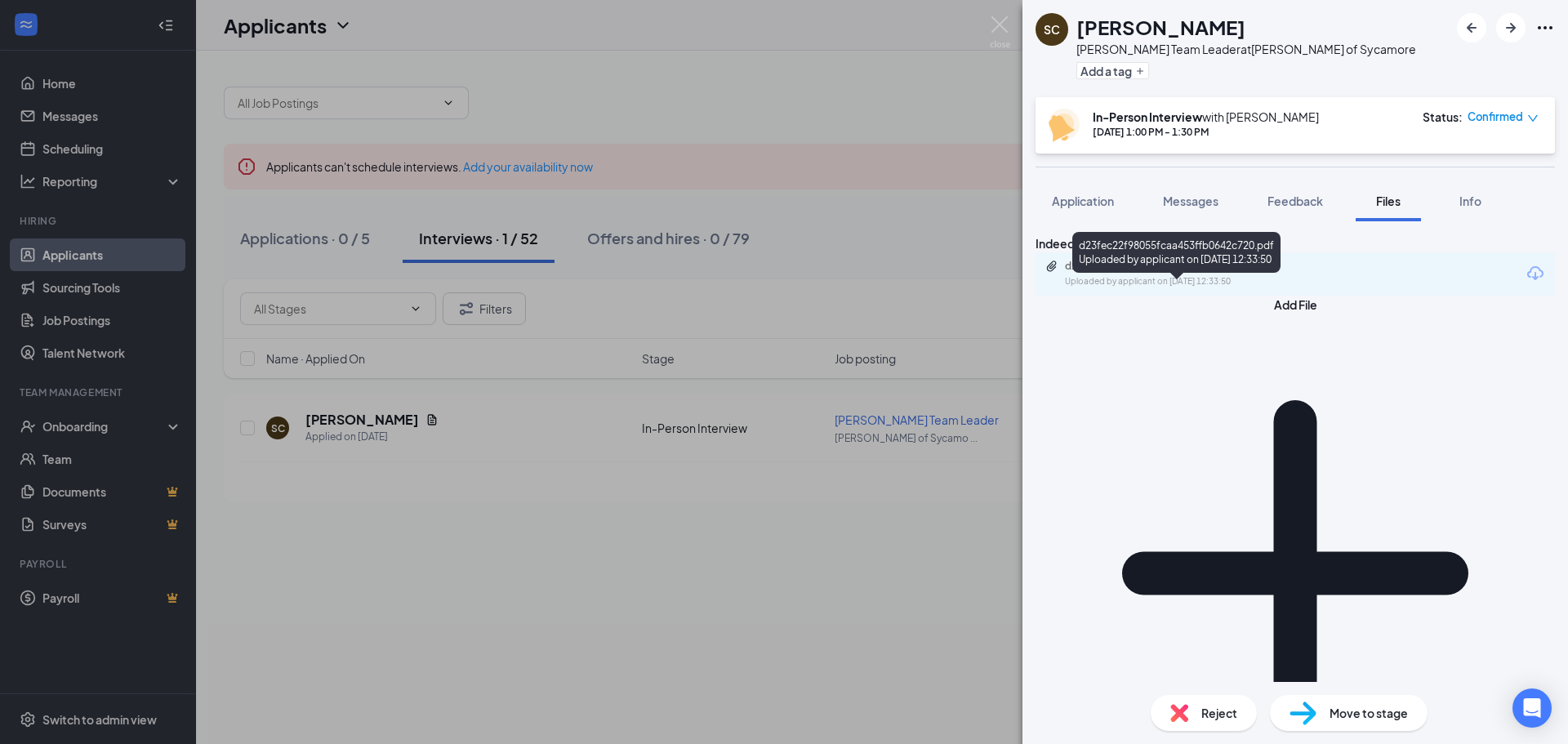
click at [1173, 288] on div "Uploaded by applicant on [DATE] 12:33:50" at bounding box center [1186, 282] width 245 height 13
click at [1078, 206] on span "Application" at bounding box center [1083, 200] width 62 height 14
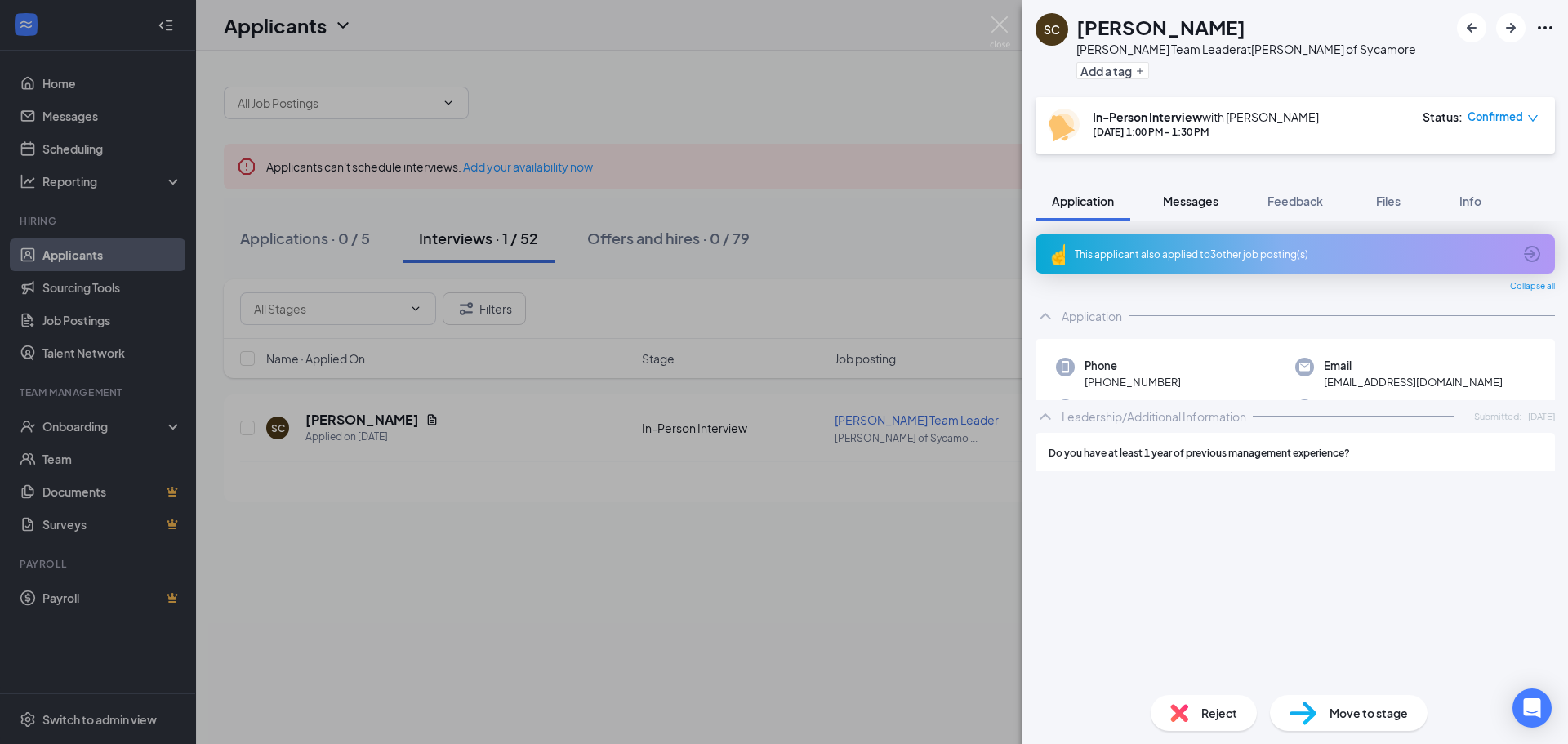
click at [1214, 207] on span "Messages" at bounding box center [1190, 200] width 55 height 14
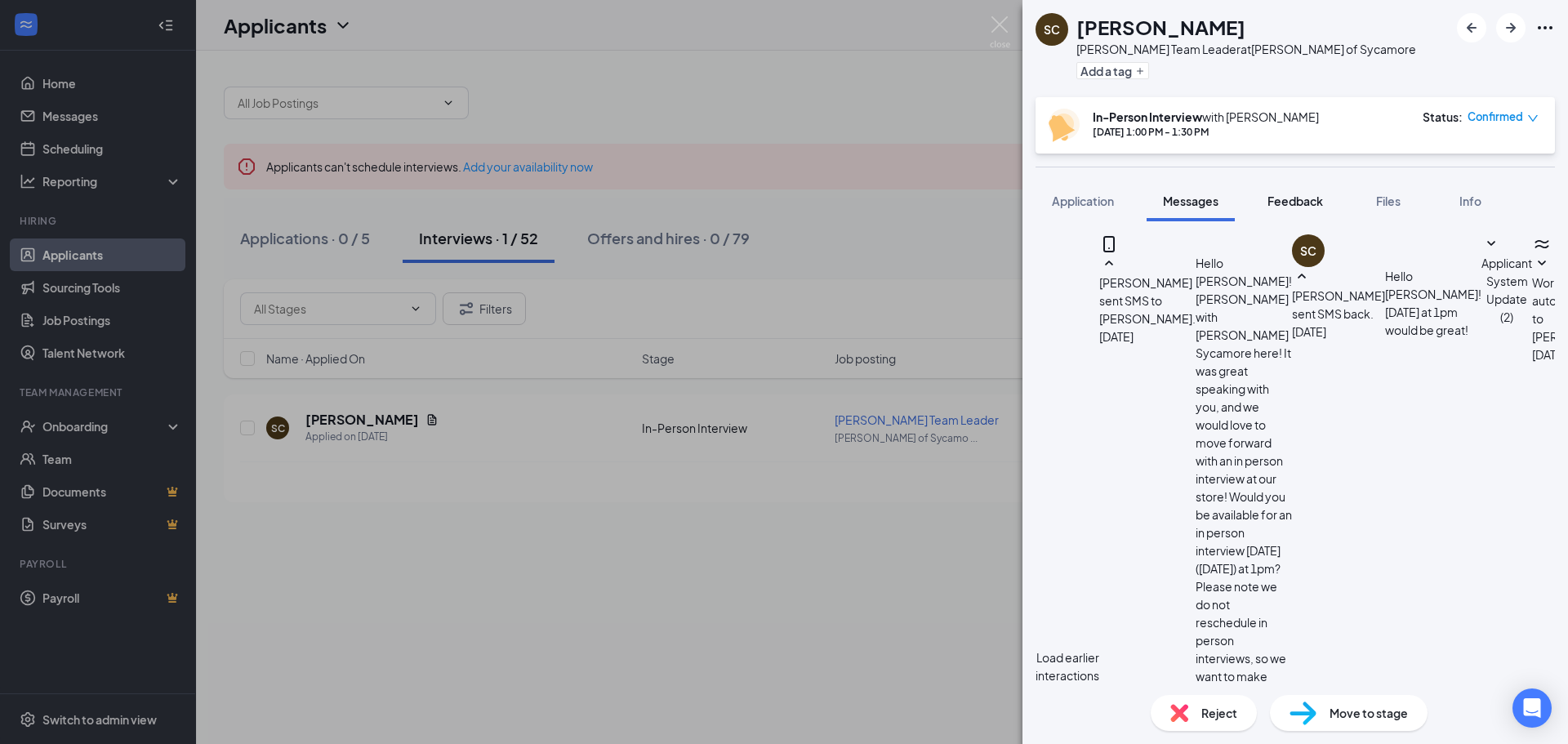
scroll to position [599, 0]
click at [1301, 213] on button "Feedback" at bounding box center [1295, 200] width 88 height 41
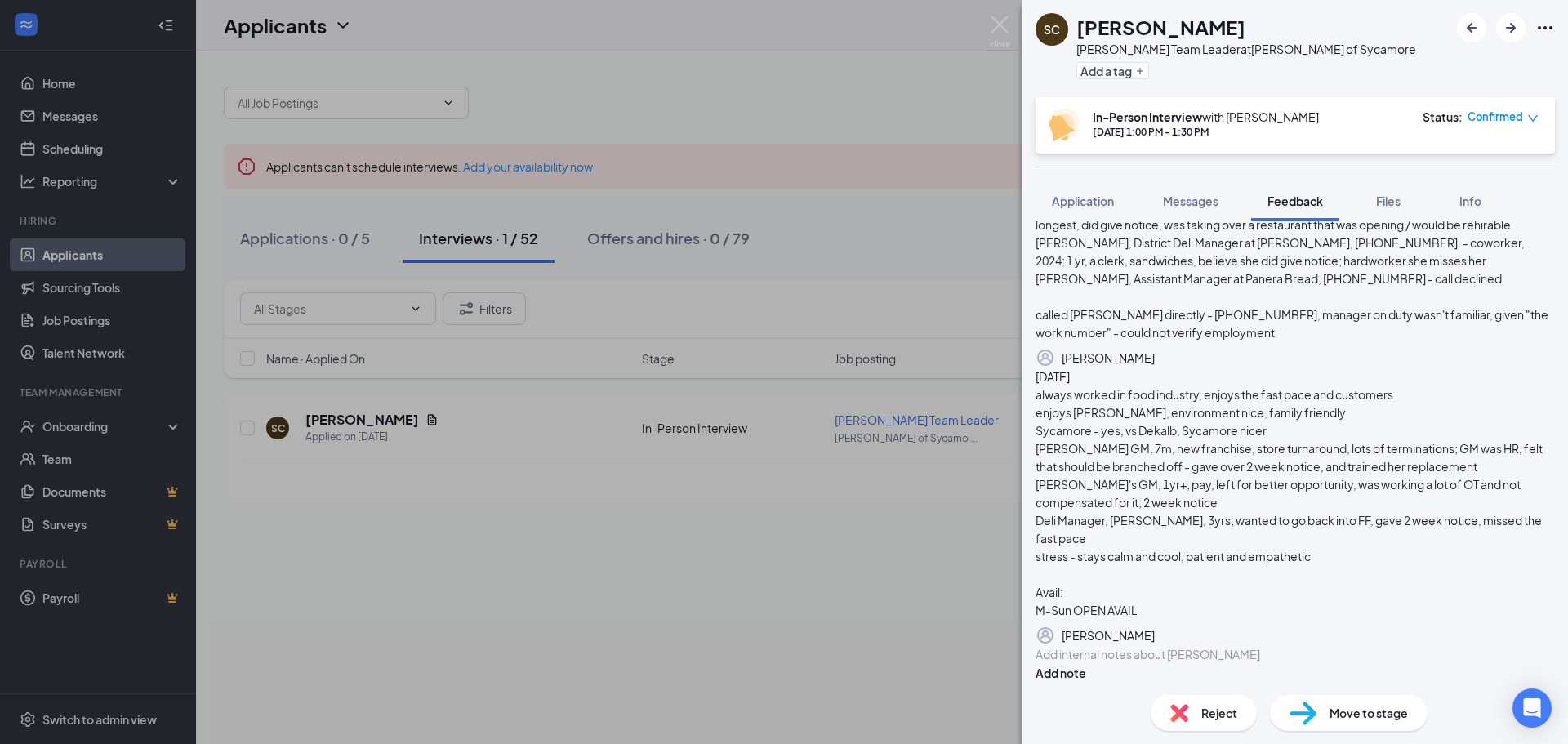
scroll to position [258, 0]
click at [1372, 197] on button "Files" at bounding box center [1388, 200] width 65 height 41
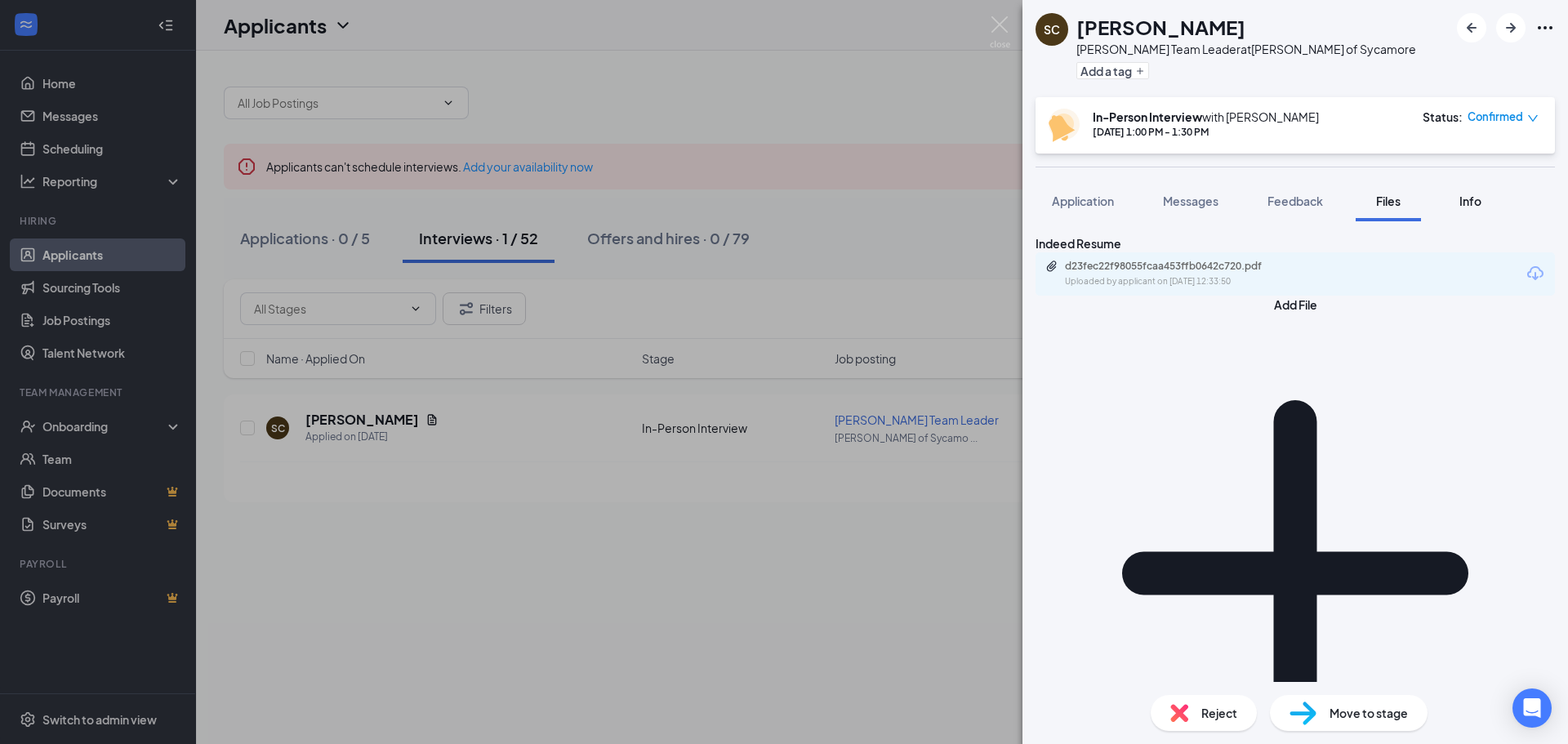
click at [1481, 195] on span "Info" at bounding box center [1470, 200] width 22 height 14
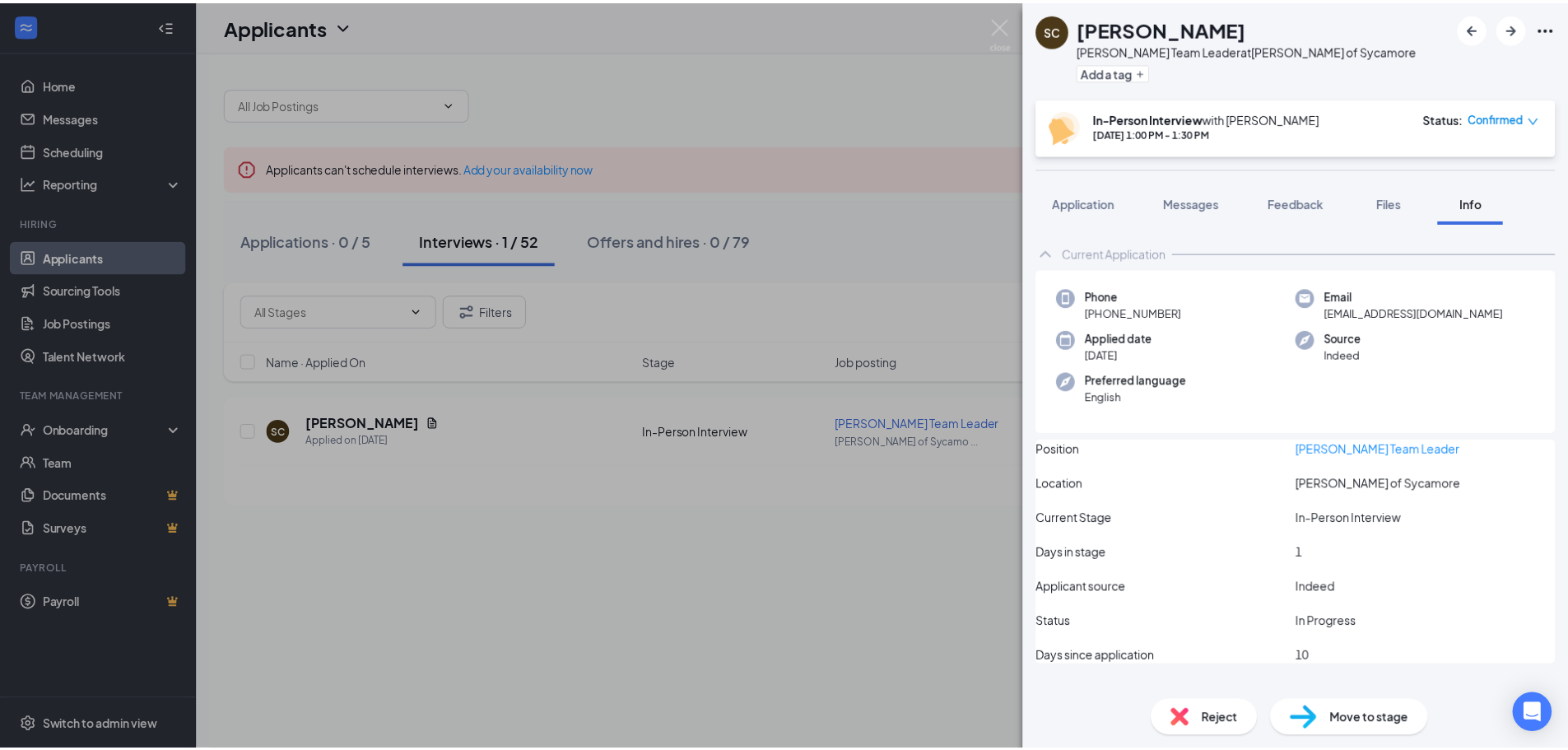
scroll to position [34, 0]
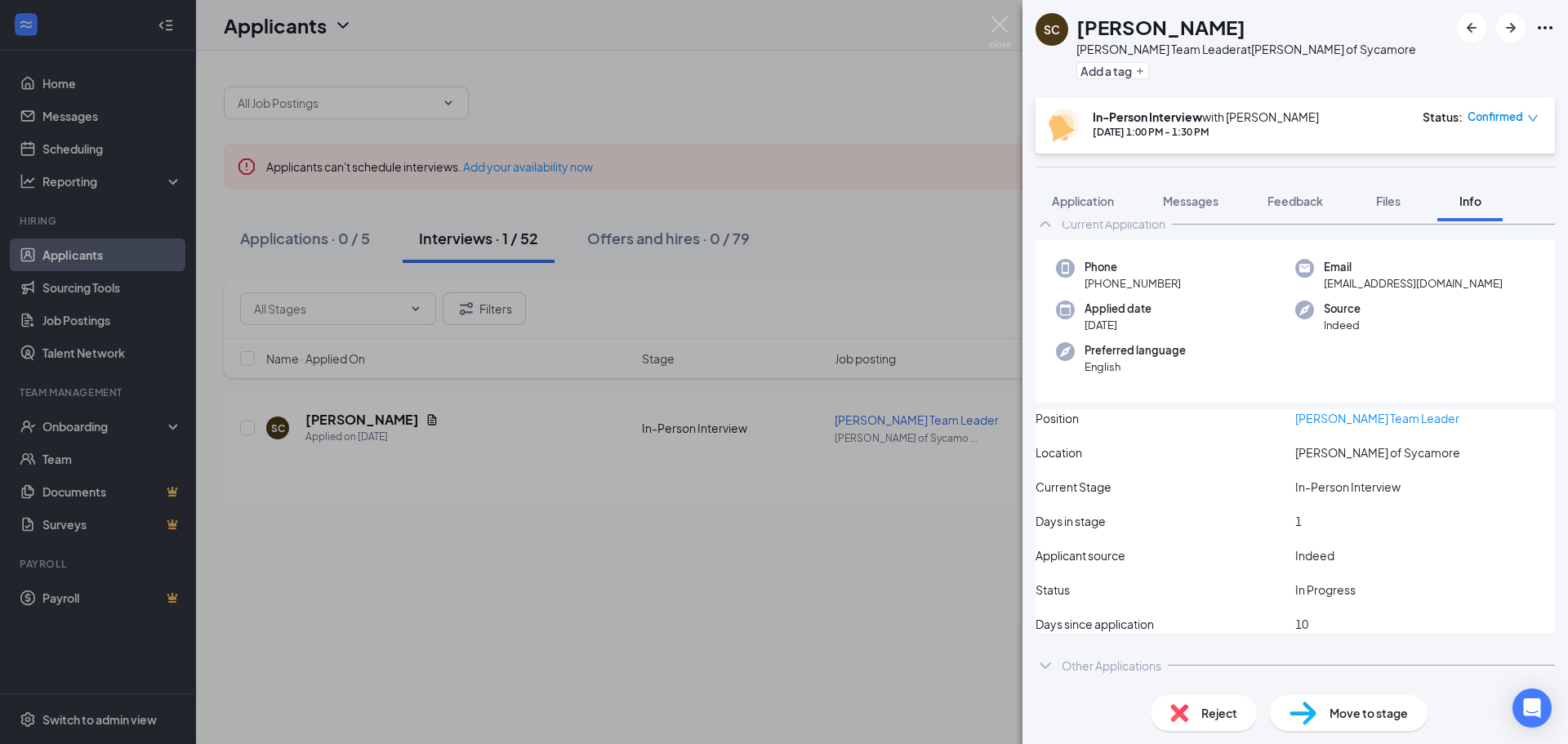
click at [954, 78] on div "SC [PERSON_NAME] [PERSON_NAME] Team Leader at [PERSON_NAME] of Sycamore Add a t…" at bounding box center [784, 372] width 1568 height 744
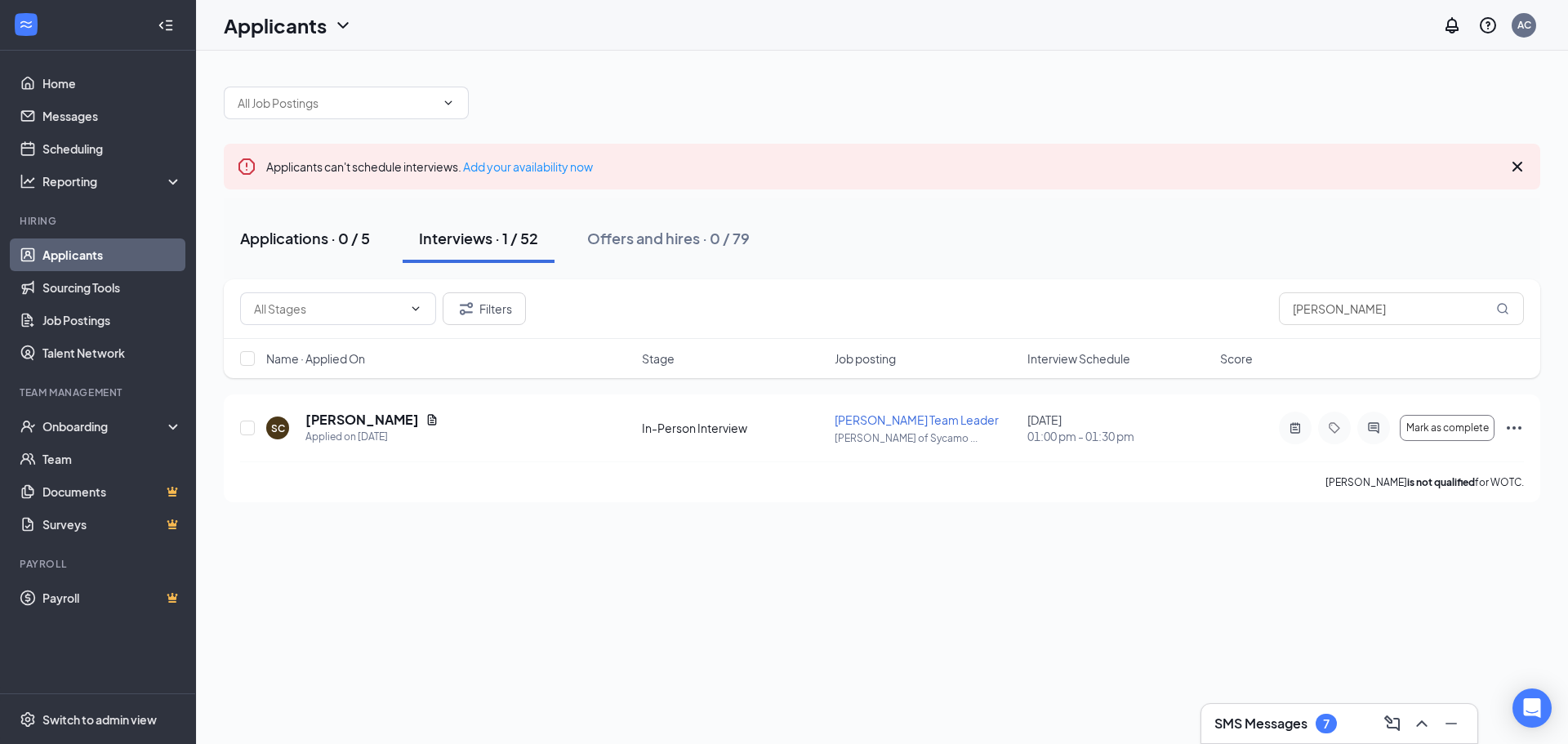
click at [263, 228] on div "Applications · 0 / 5" at bounding box center [305, 238] width 130 height 20
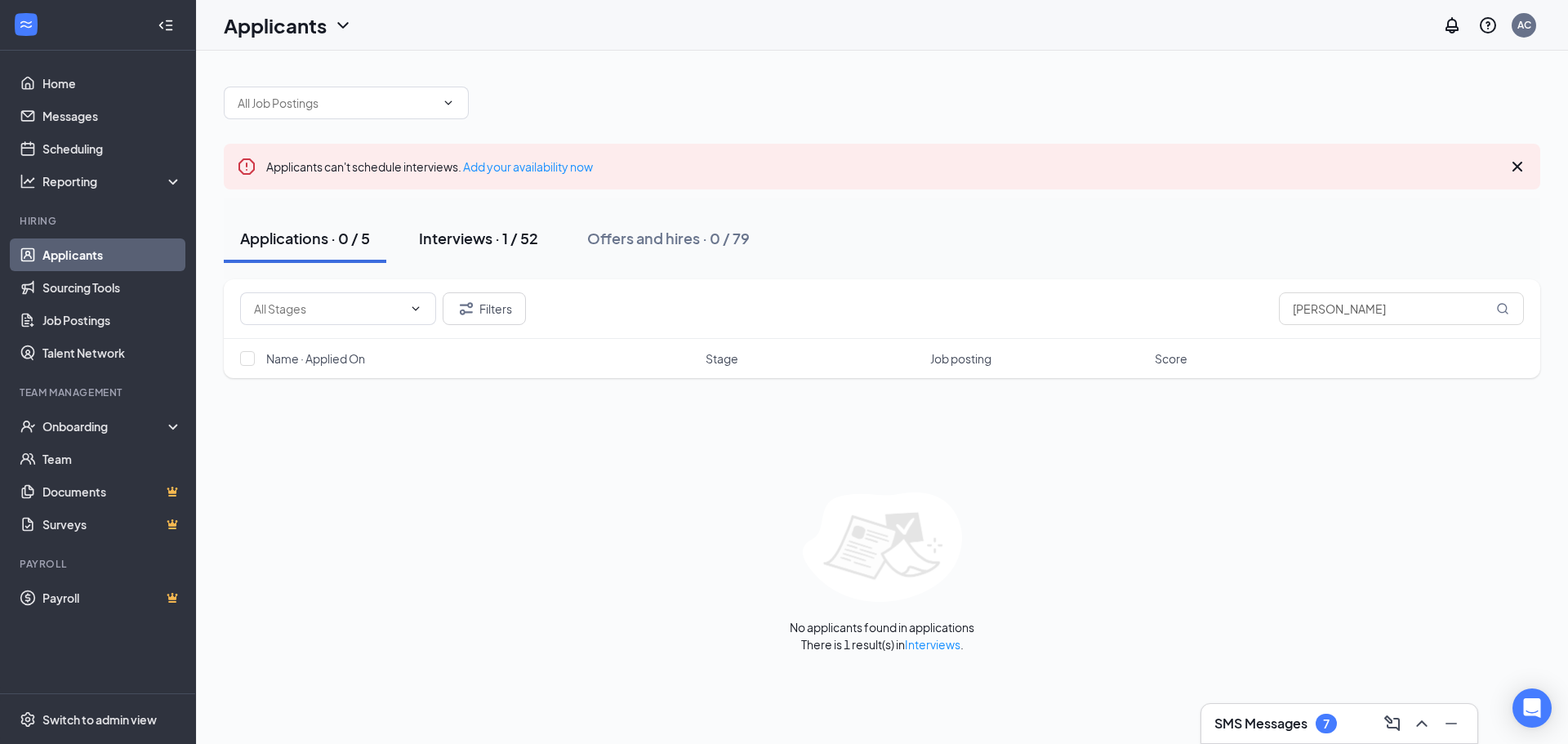
click at [459, 225] on button "Interviews · 1 / 52" at bounding box center [478, 238] width 152 height 49
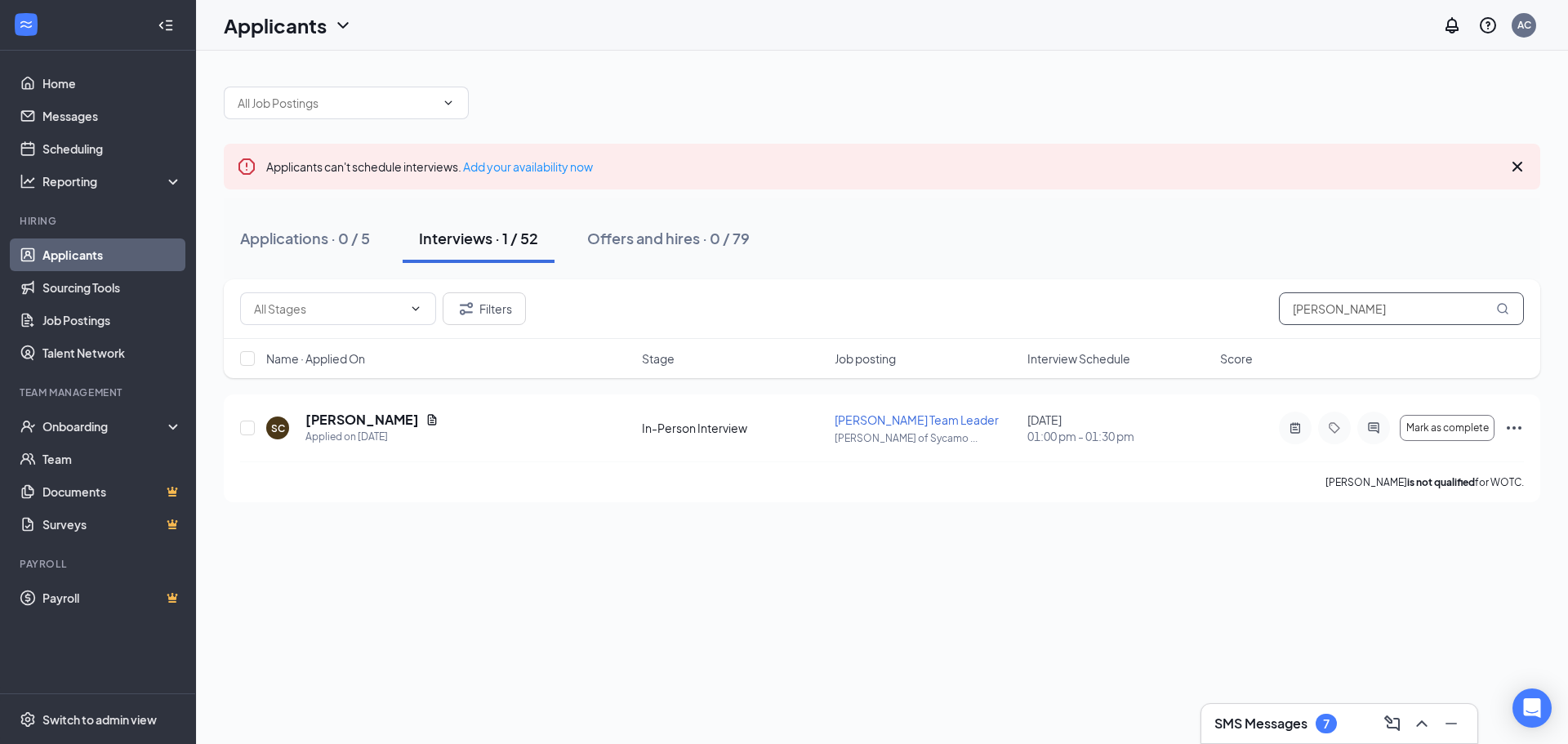
click at [1361, 304] on input "[PERSON_NAME]" at bounding box center [1401, 309] width 245 height 32
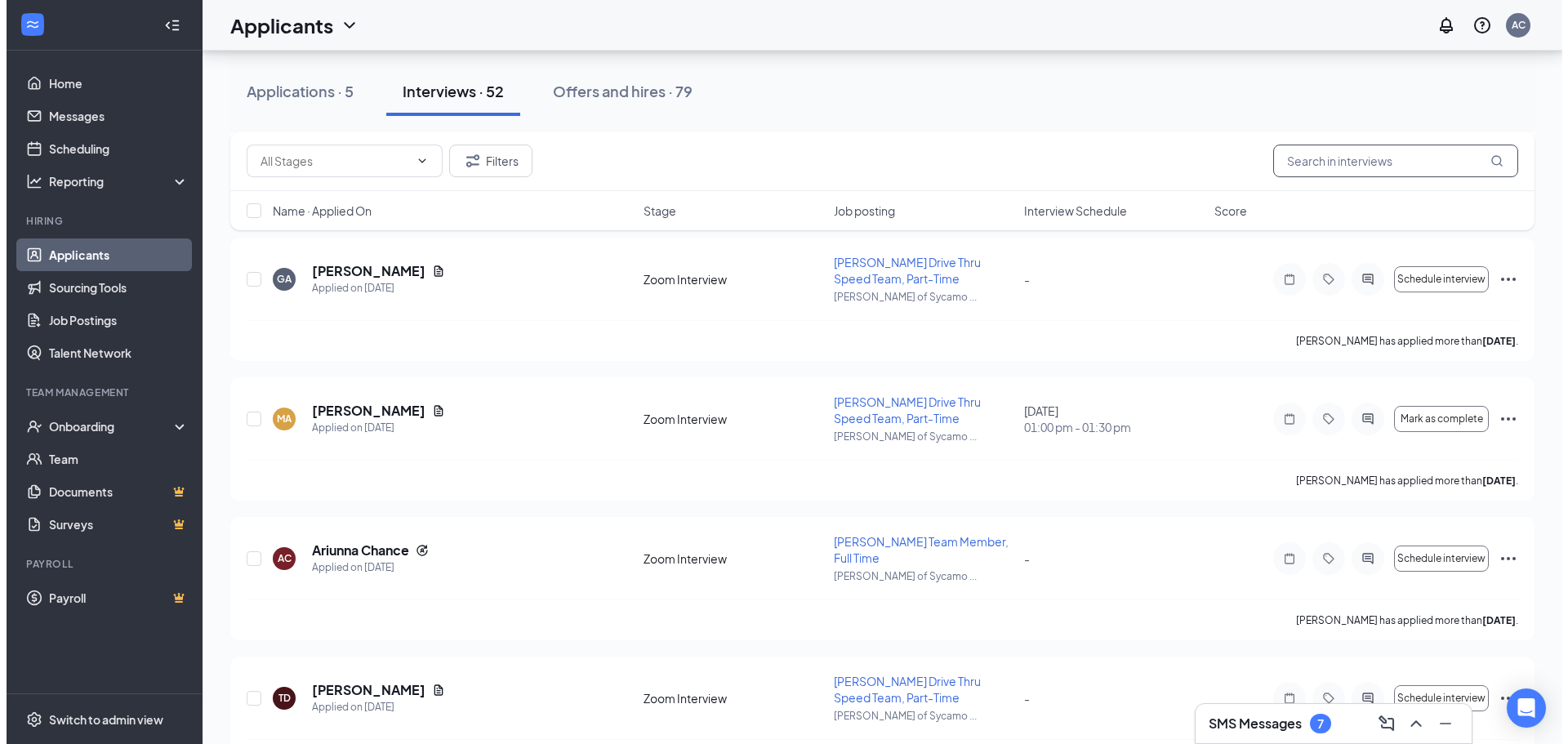
scroll to position [2123, 0]
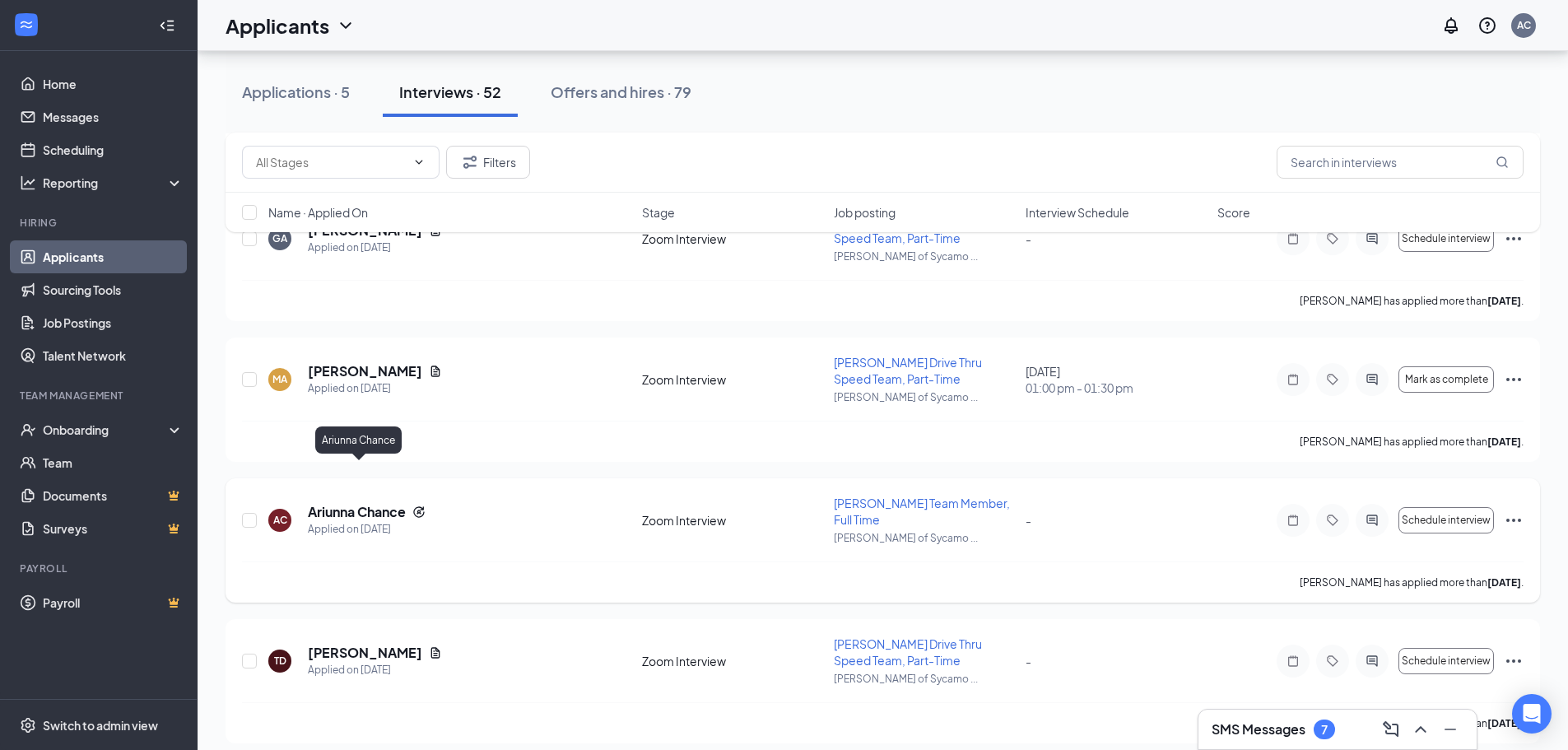
click at [379, 503] on h5 "Ariunna Chance" at bounding box center [357, 512] width 98 height 18
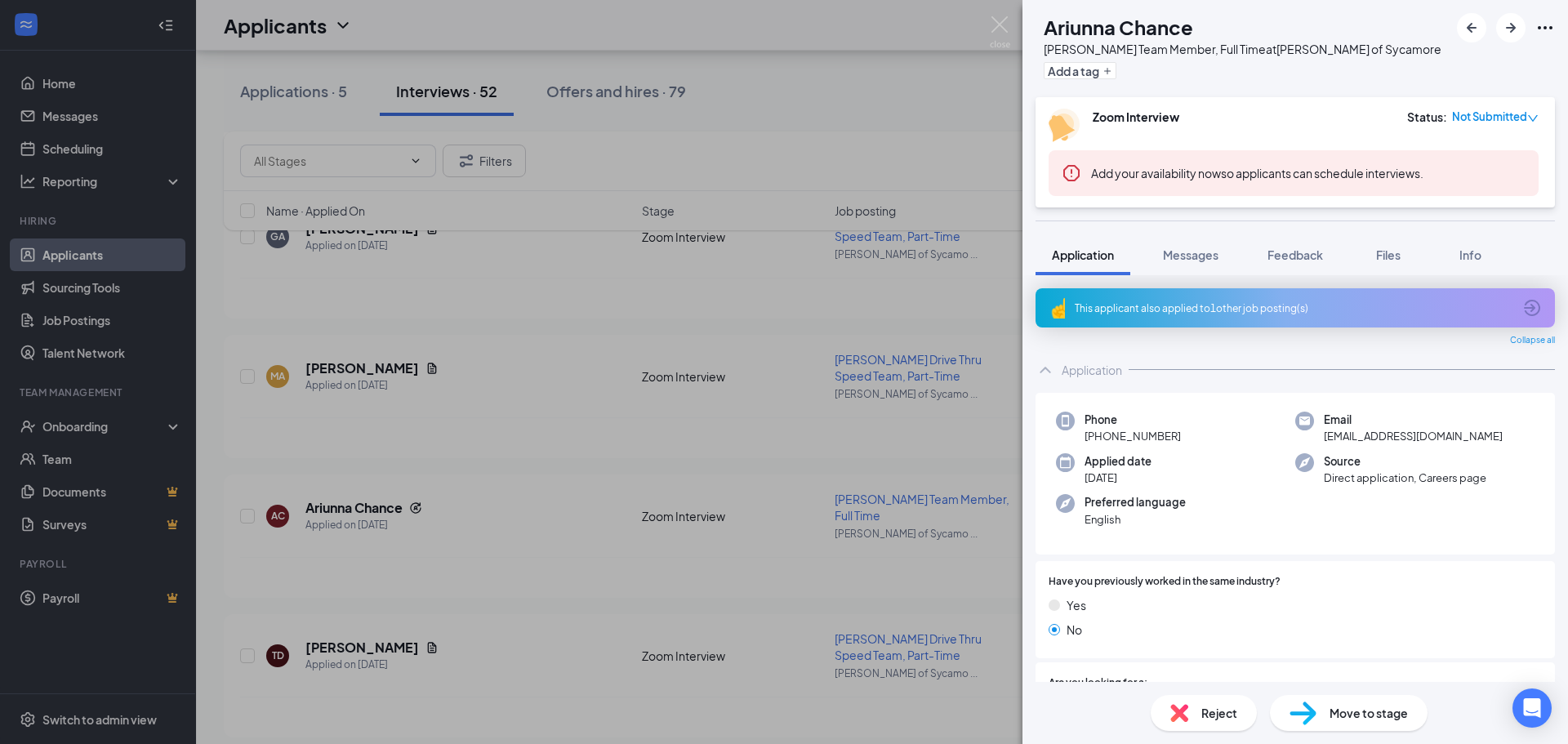
click at [1480, 119] on span "Not Submitted" at bounding box center [1489, 116] width 75 height 16
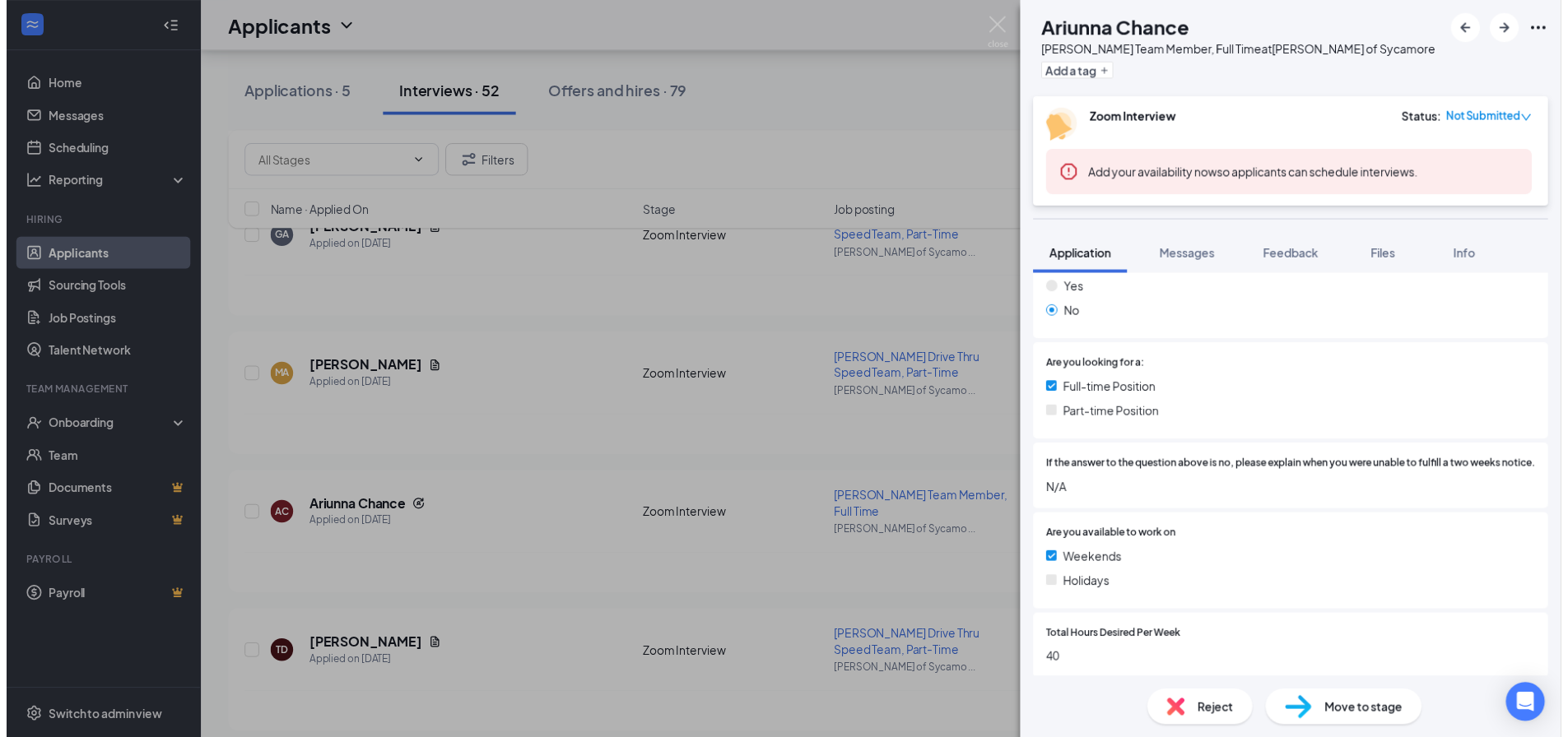
scroll to position [329, 0]
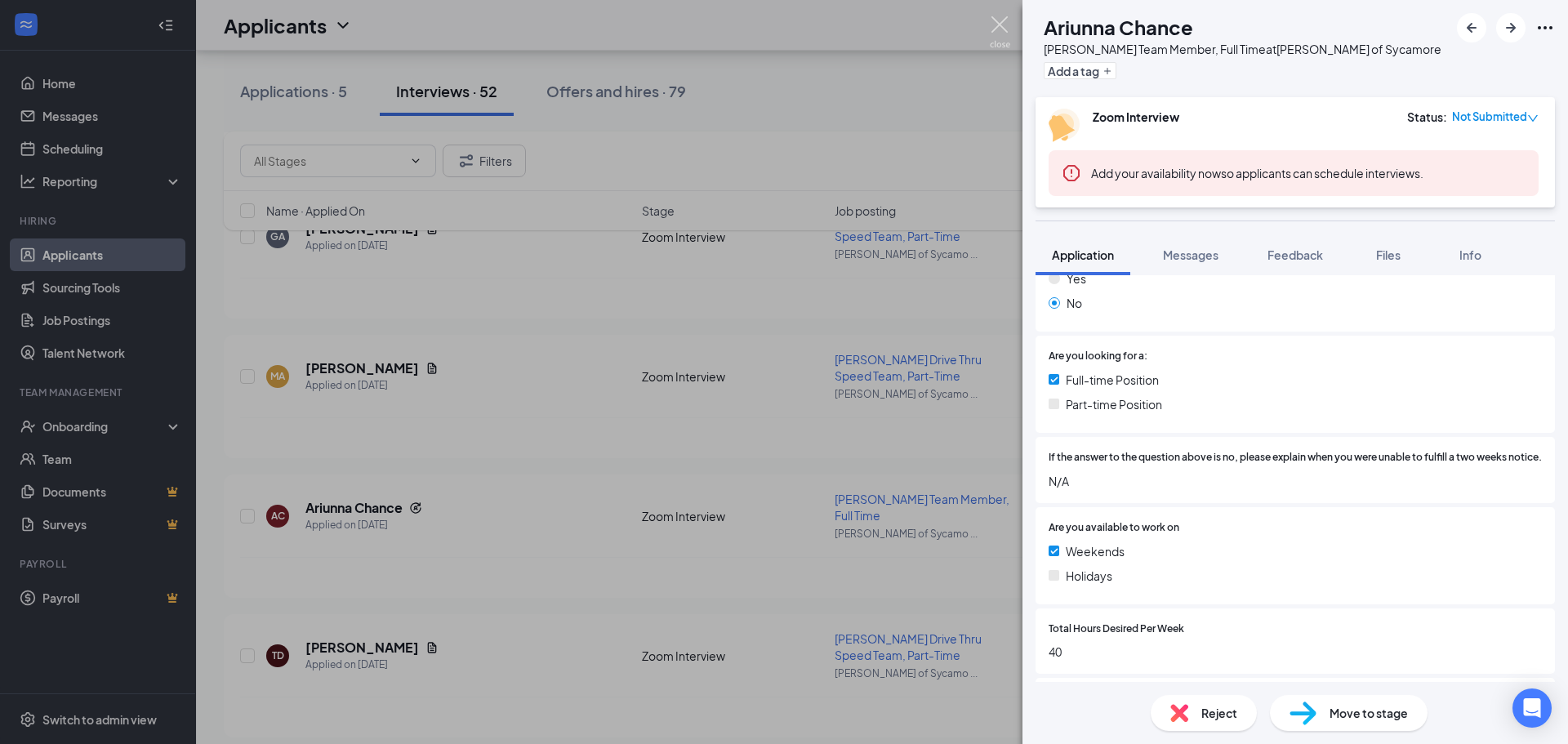
click at [1002, 23] on img at bounding box center [1000, 31] width 20 height 31
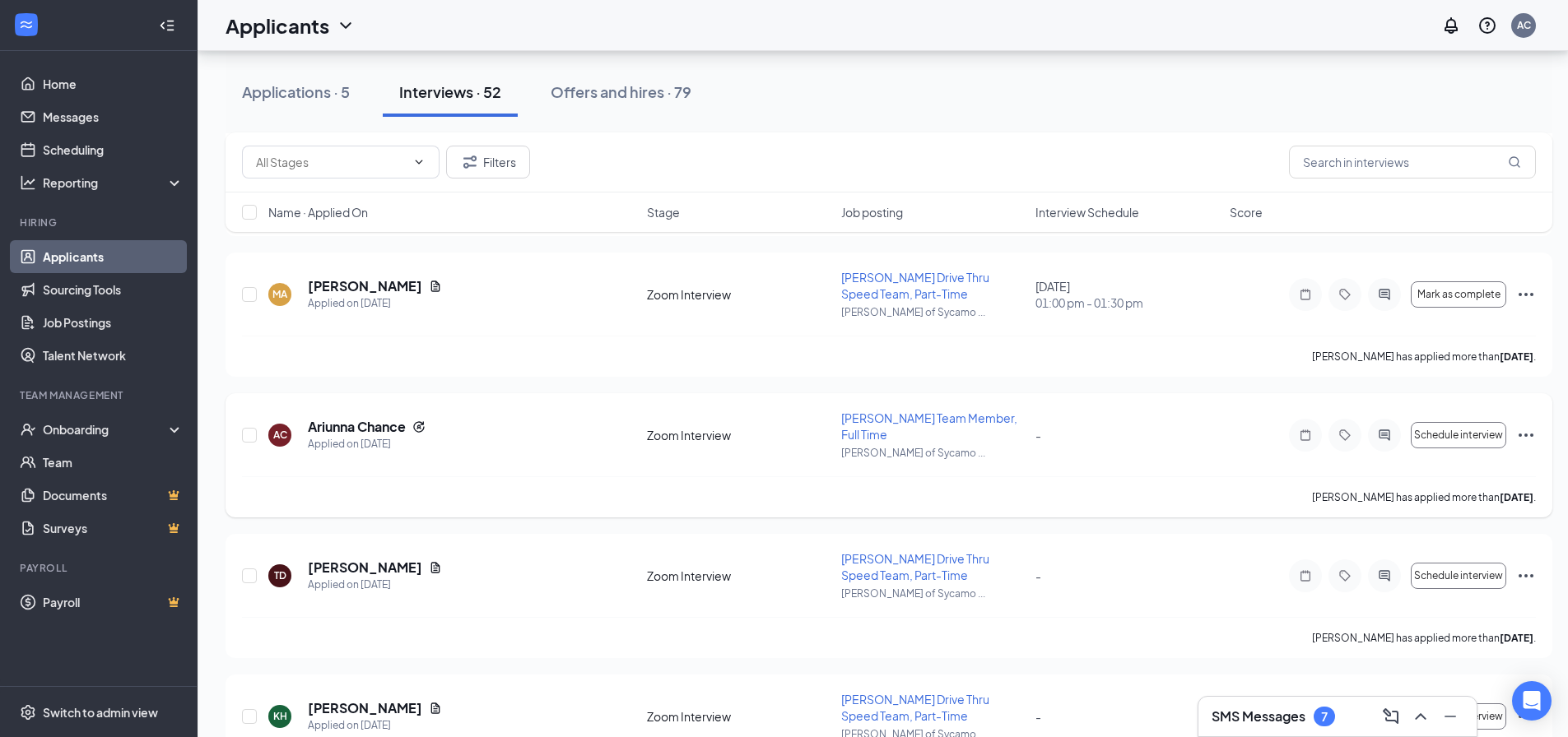
scroll to position [2222, 0]
